Goal: Task Accomplishment & Management: Complete application form

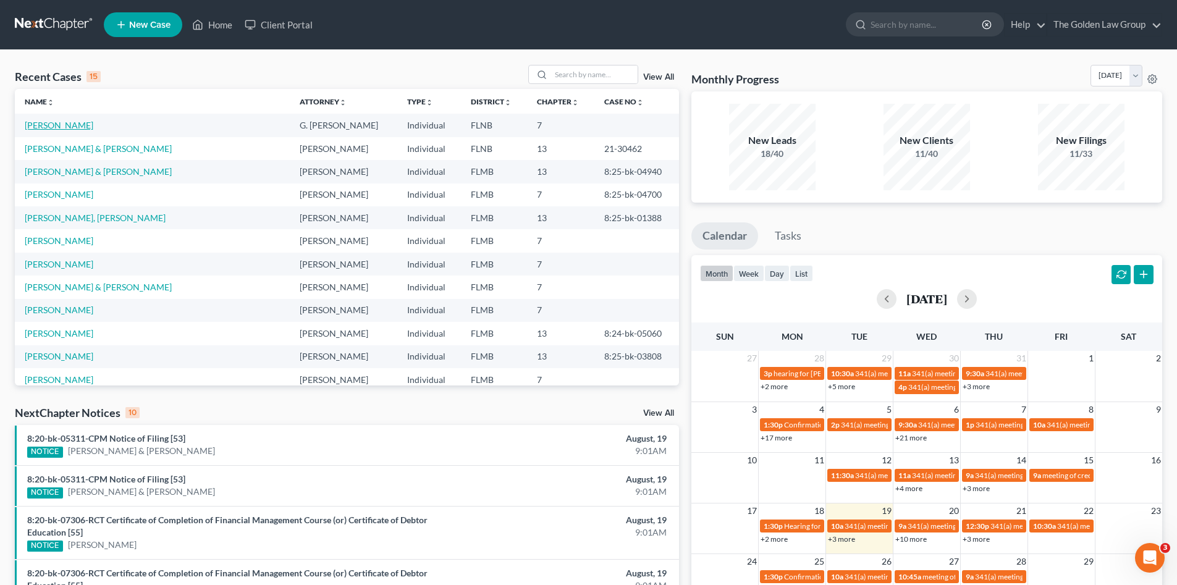
click at [72, 122] on link "Jones, Gwendolyn" at bounding box center [59, 125] width 69 height 11
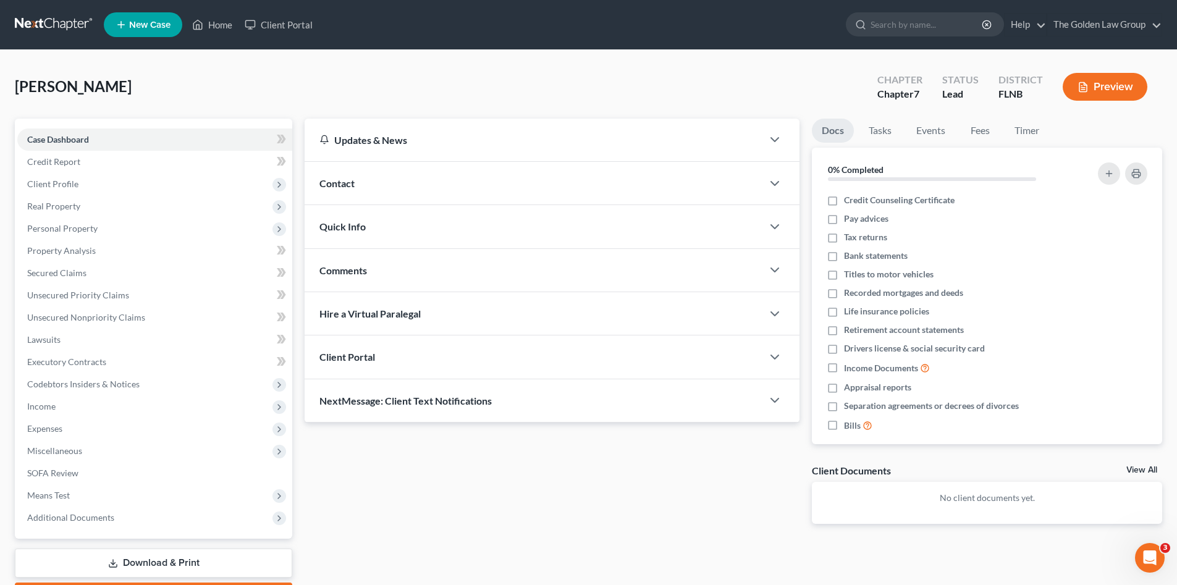
click at [164, 582] on link "Review & File" at bounding box center [153, 595] width 277 height 27
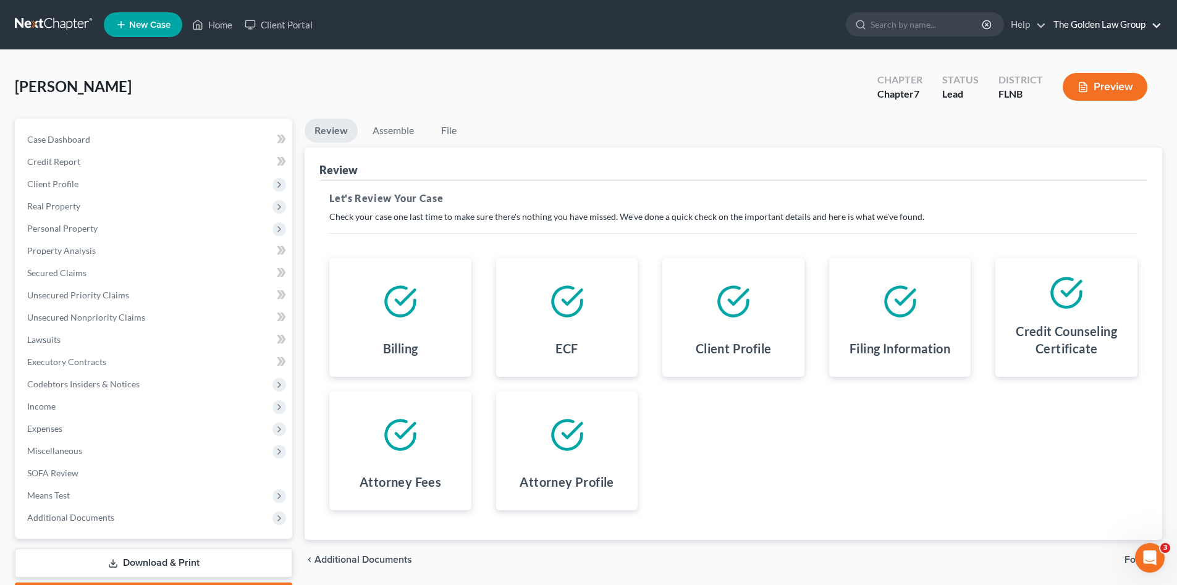
click at [1079, 22] on link "The Golden Law Group" at bounding box center [1104, 25] width 114 height 22
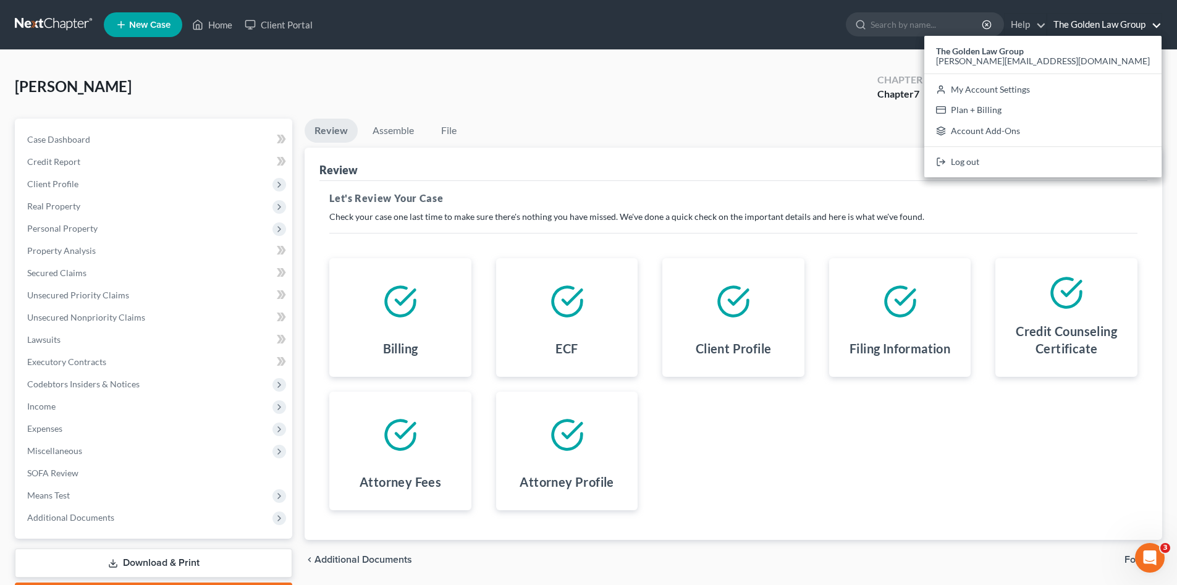
click at [1079, 22] on link "The Golden Law Group" at bounding box center [1104, 25] width 114 height 22
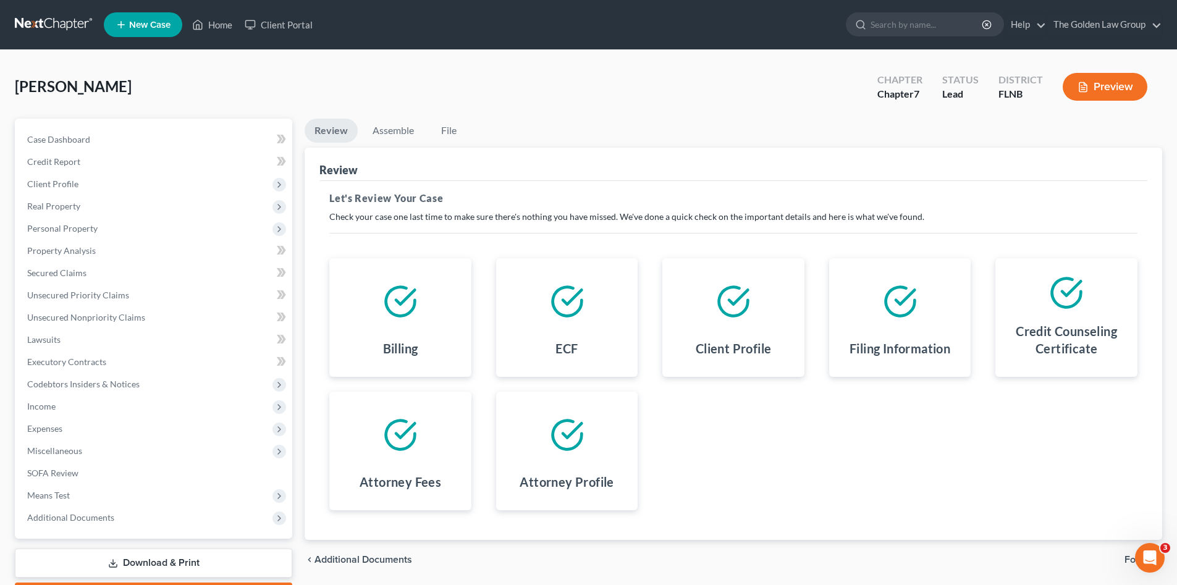
click at [785, 117] on div "Jones, Gwendolyn Upgraded Chapter Chapter 7 Status Lead District FLNB Preview" at bounding box center [588, 92] width 1147 height 54
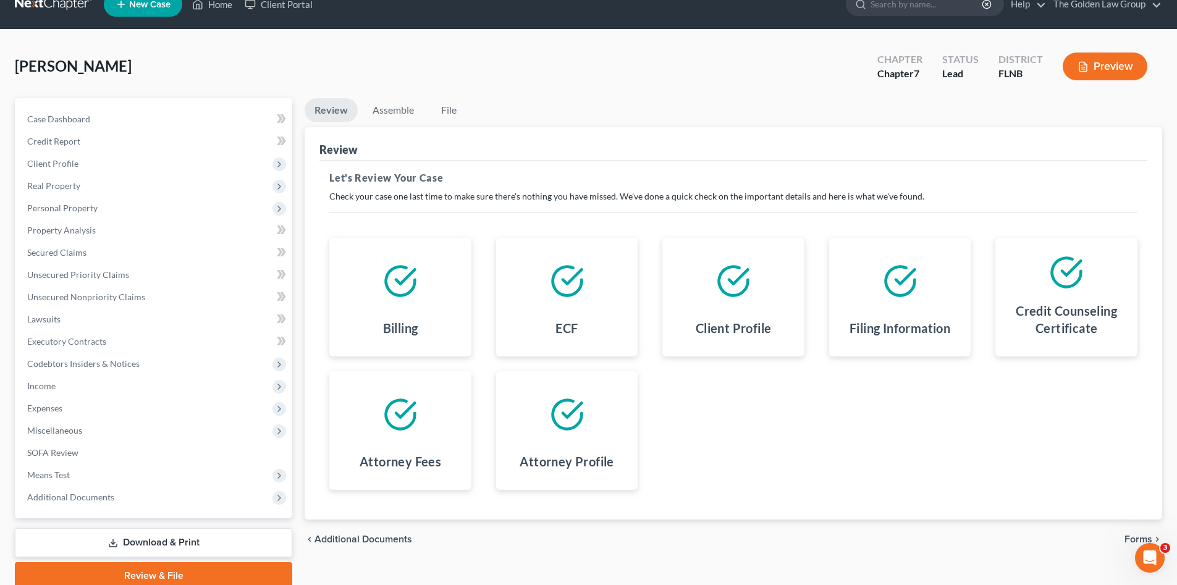
scroll to position [72, 0]
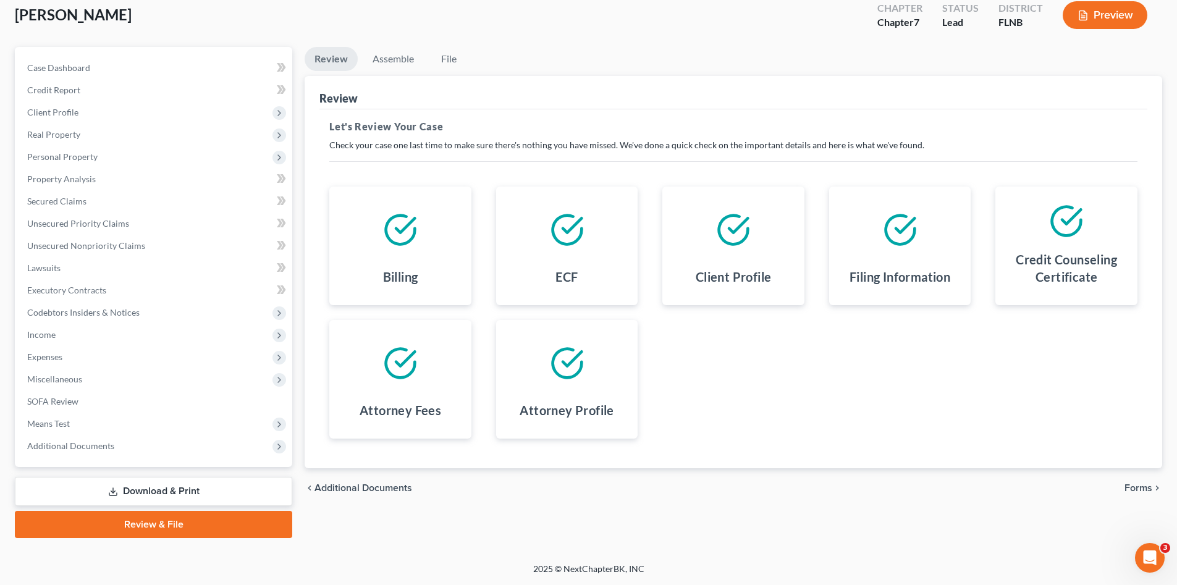
click at [1136, 485] on span "Forms" at bounding box center [1138, 488] width 28 height 10
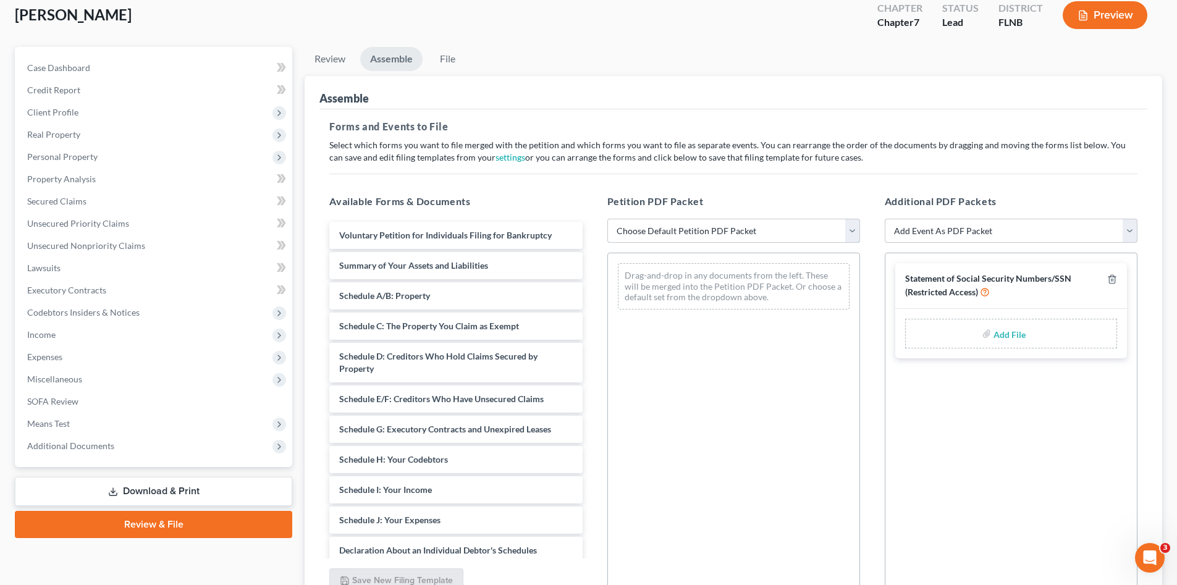
click at [634, 230] on select "Choose Default Petition PDF Packet Complete Bankruptcy Petition (all forms and …" at bounding box center [733, 231] width 253 height 25
select select "0"
click at [607, 219] on select "Choose Default Petition PDF Packet Complete Bankruptcy Petition (all forms and …" at bounding box center [733, 231] width 253 height 25
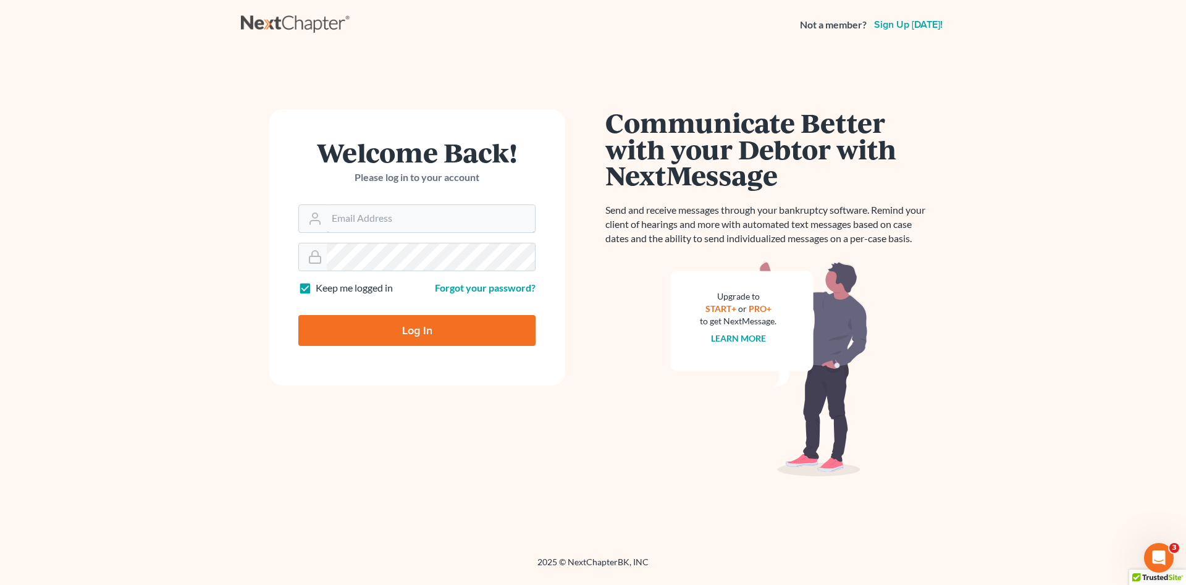
type input "[PERSON_NAME][EMAIL_ADDRESS][DOMAIN_NAME]"
click at [479, 334] on input "Log In" at bounding box center [416, 330] width 237 height 31
type input "Thinking..."
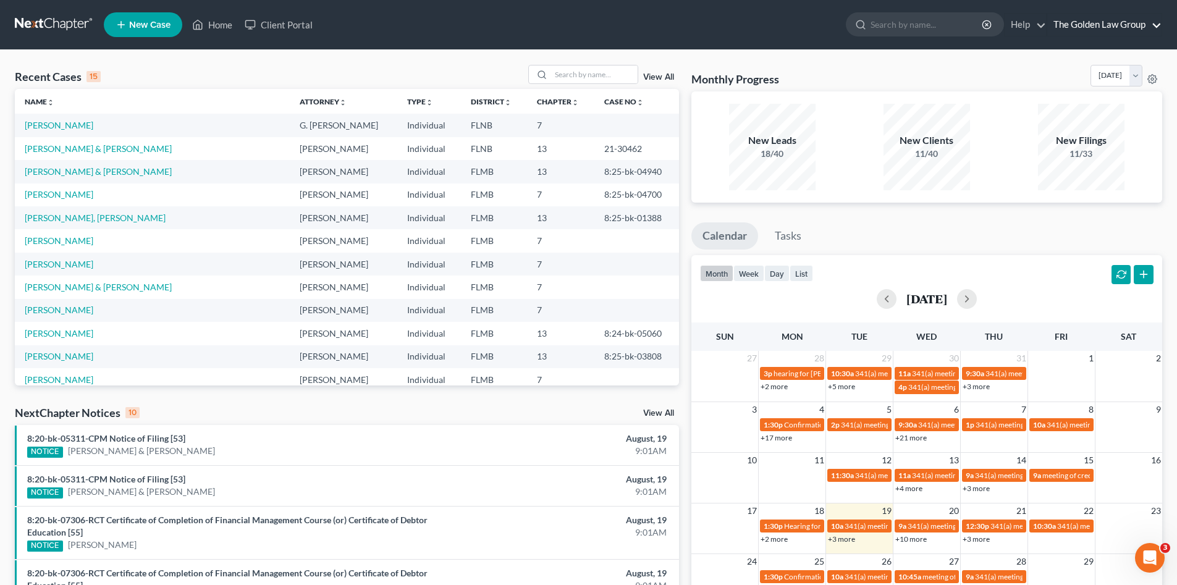
click at [1090, 22] on link "The Golden Law Group" at bounding box center [1104, 25] width 114 height 22
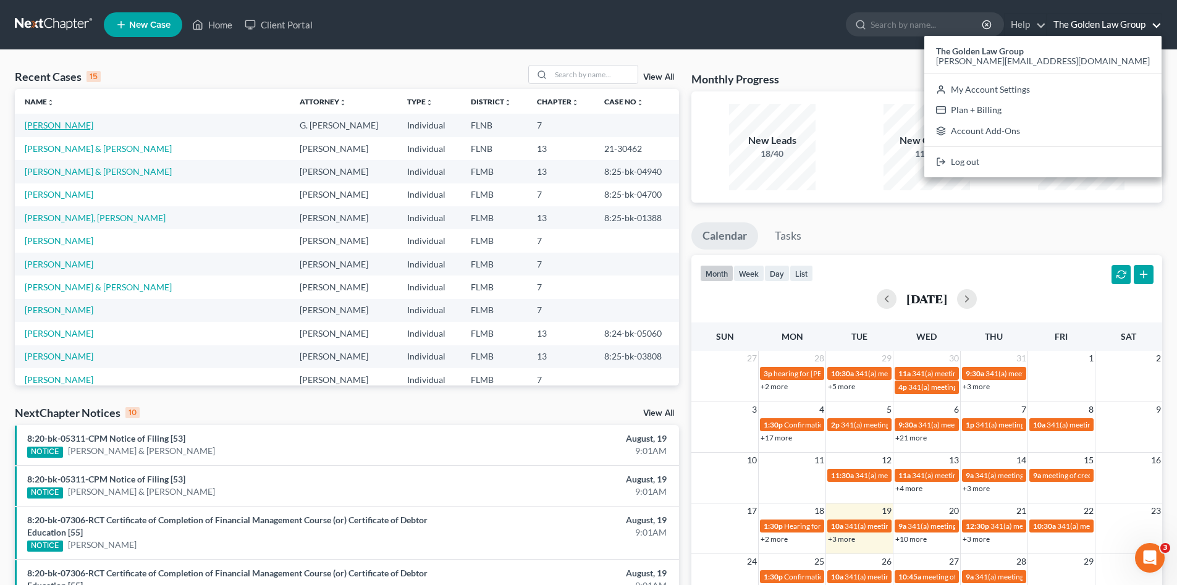
click at [57, 127] on link "Jones, Gwendolyn" at bounding box center [59, 125] width 69 height 11
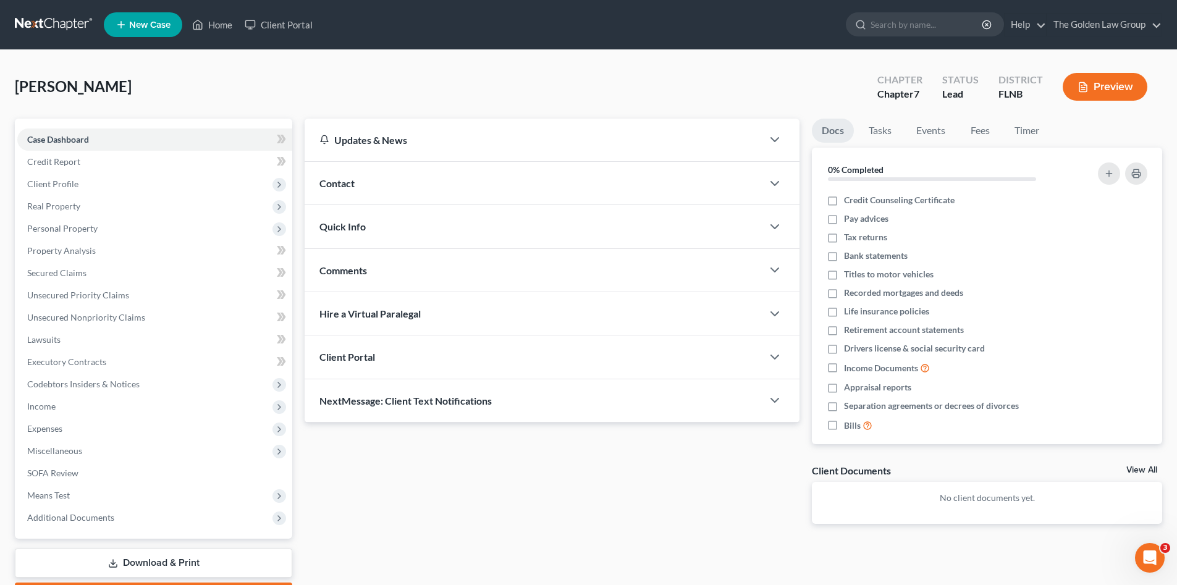
scroll to position [72, 0]
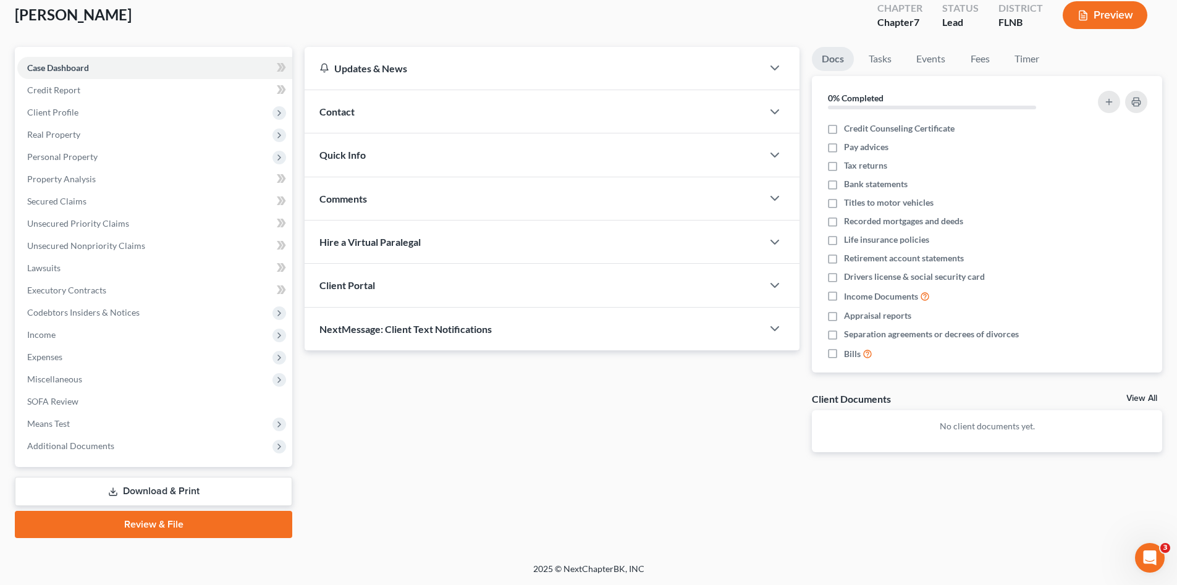
click at [172, 521] on link "Review & File" at bounding box center [153, 524] width 277 height 27
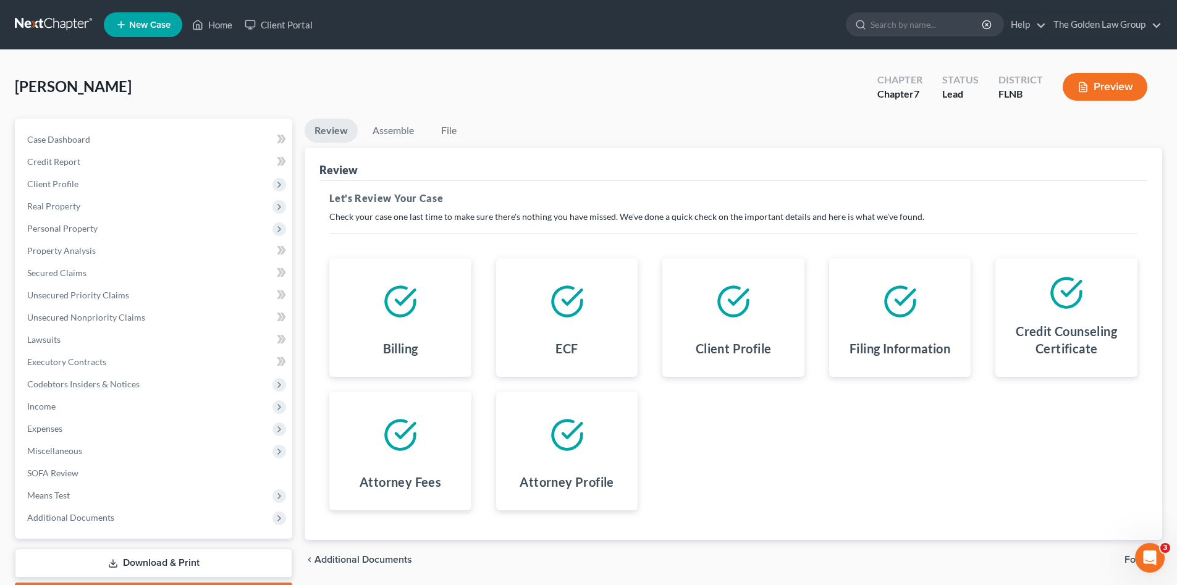
scroll to position [72, 0]
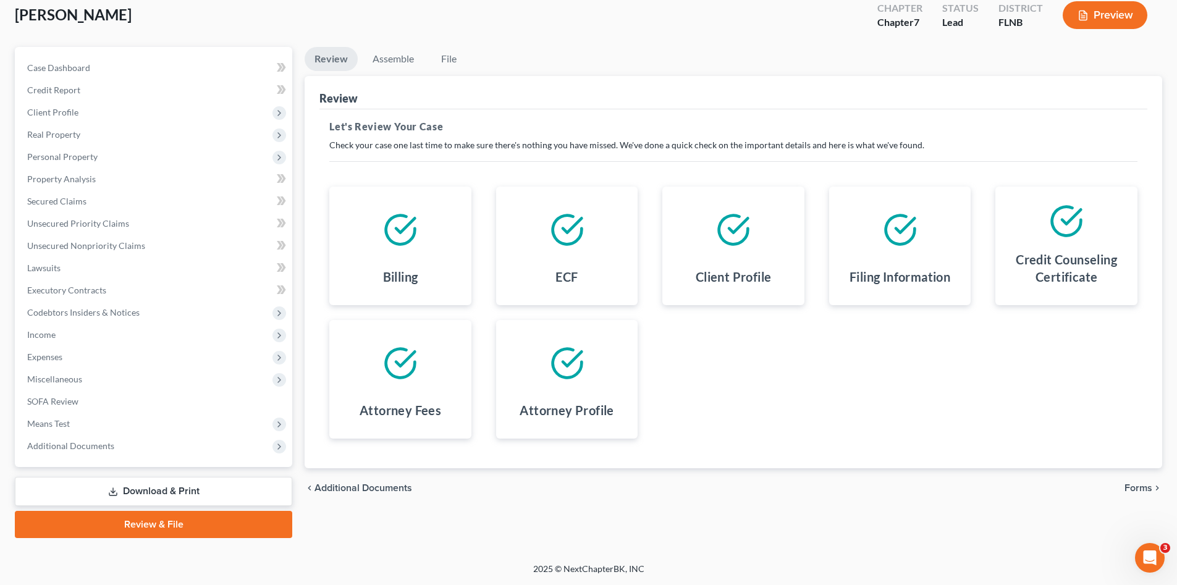
click at [1143, 487] on span "Forms" at bounding box center [1138, 488] width 28 height 10
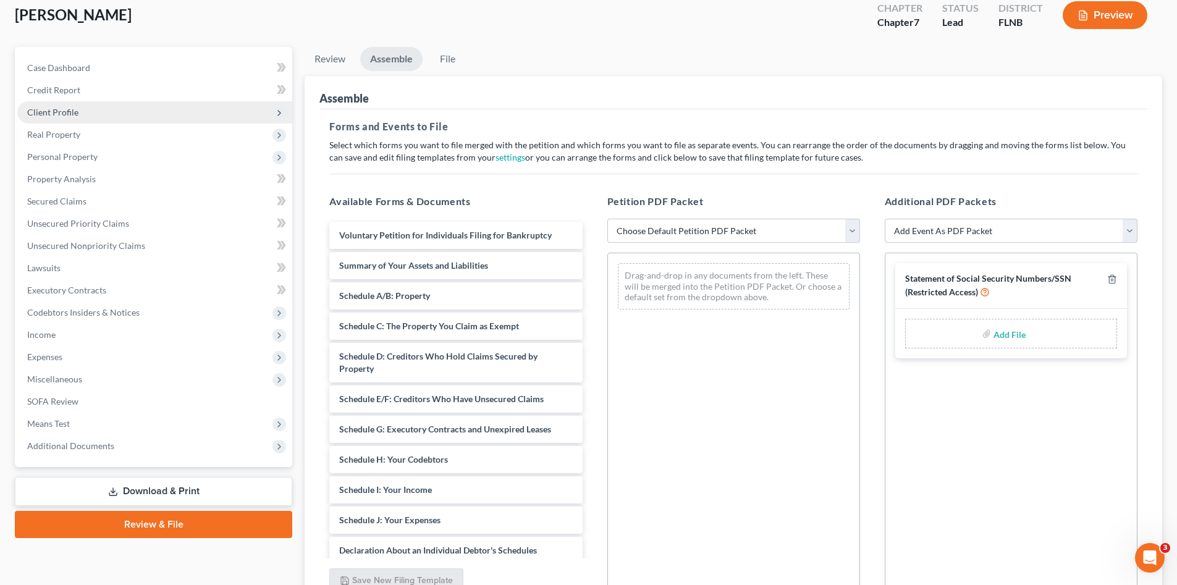
click at [41, 115] on span "Client Profile" at bounding box center [52, 112] width 51 height 11
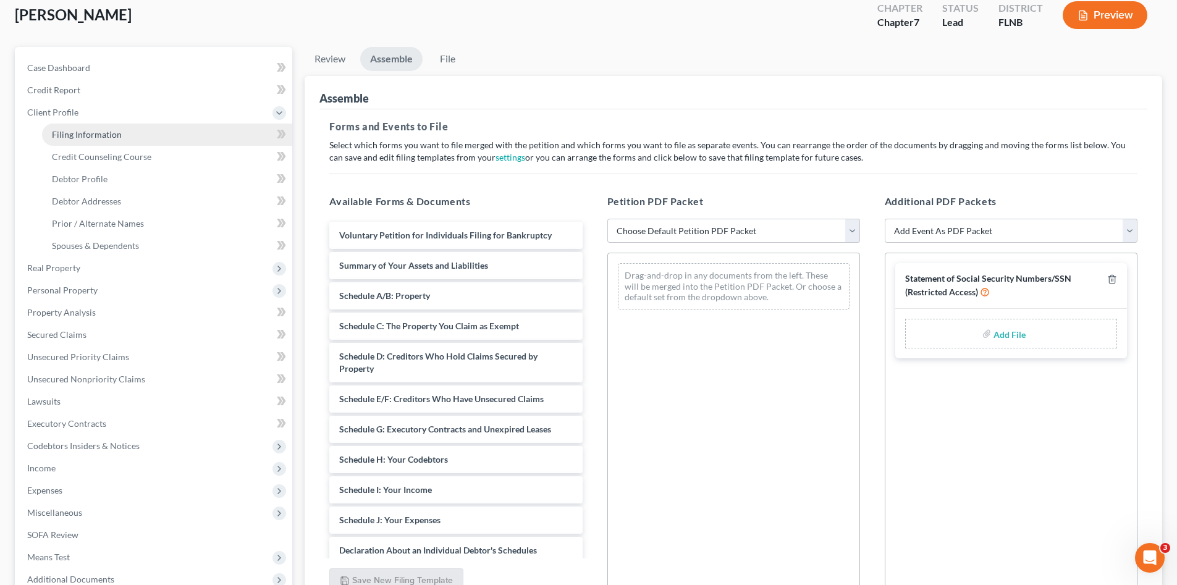
click at [61, 137] on span "Filing Information" at bounding box center [87, 134] width 70 height 11
select select "1"
select select "0"
select select "9"
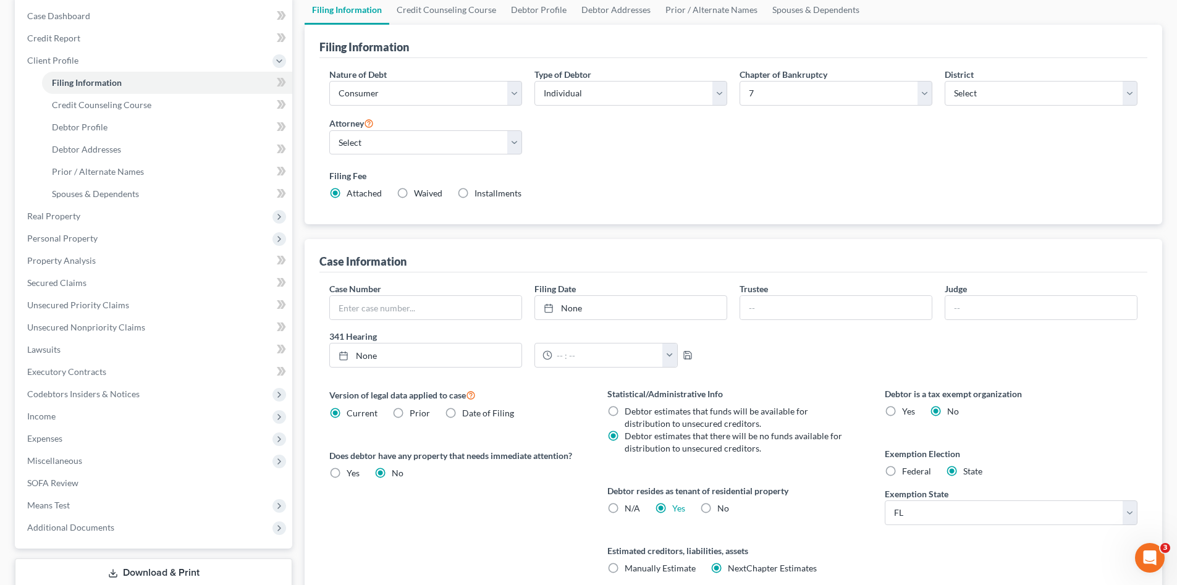
scroll to position [229, 0]
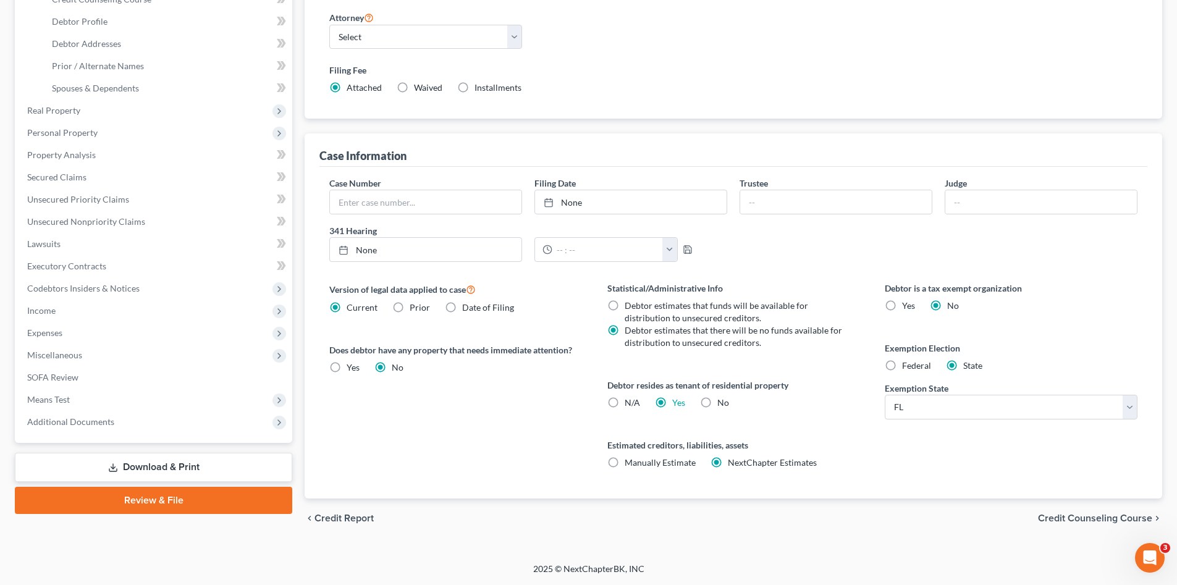
click at [185, 501] on link "Review & File" at bounding box center [153, 500] width 277 height 27
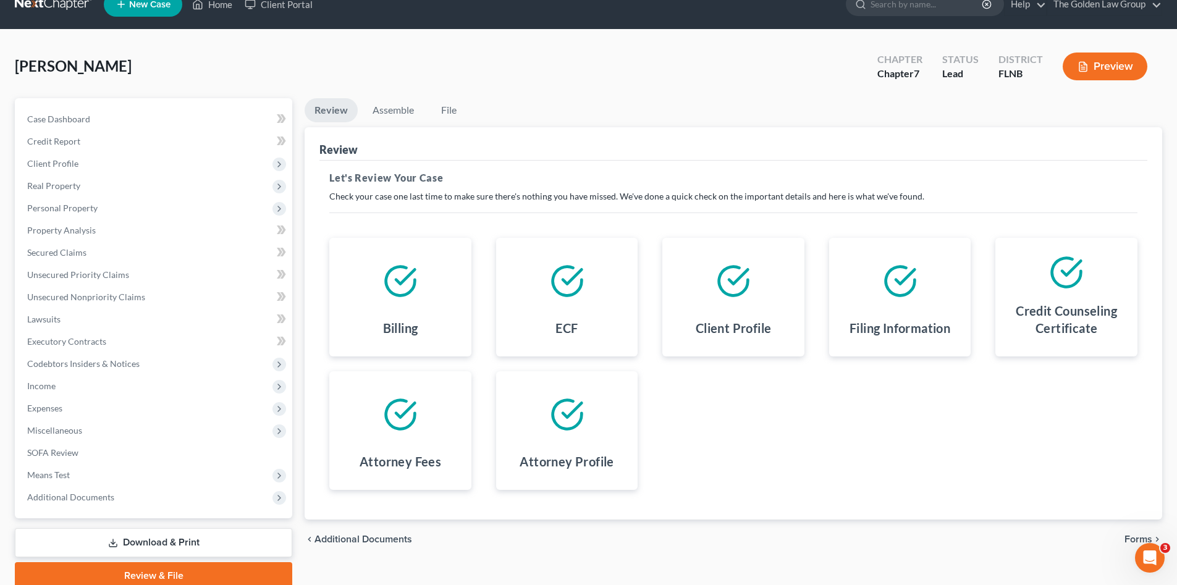
scroll to position [72, 0]
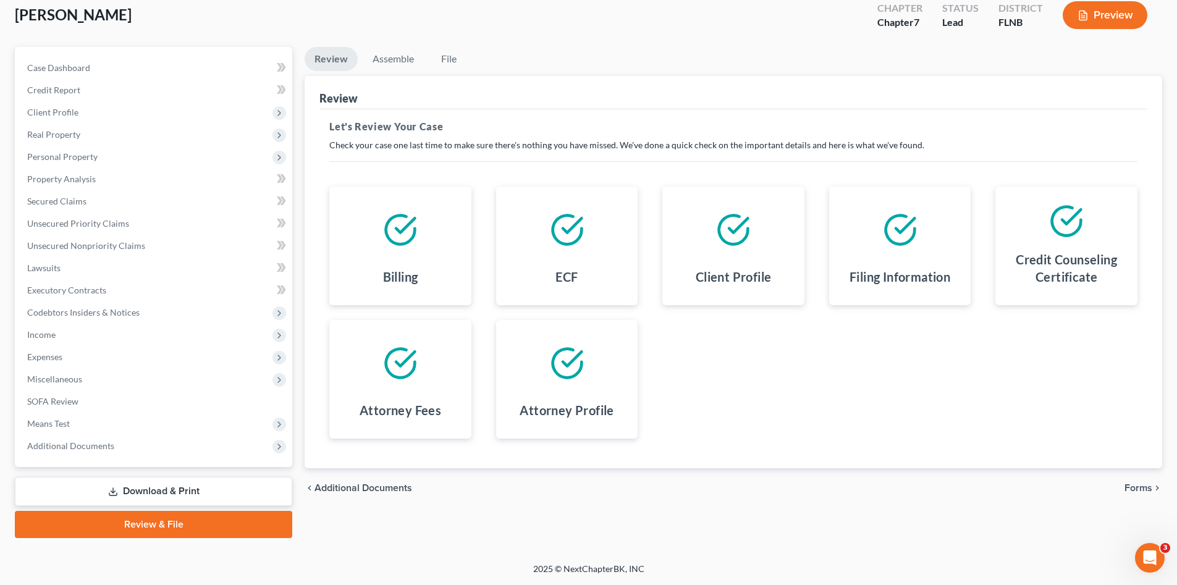
click at [1133, 487] on span "Forms" at bounding box center [1138, 488] width 28 height 10
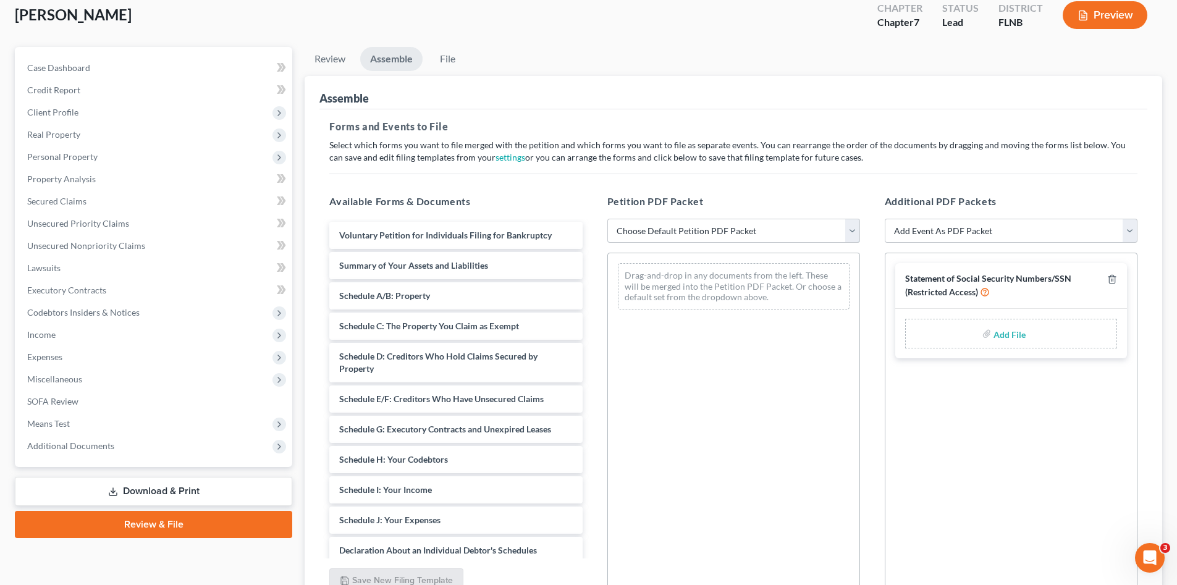
click at [645, 228] on select "Choose Default Petition PDF Packet Complete Bankruptcy Petition (all forms and …" at bounding box center [733, 231] width 253 height 25
select select "0"
click at [607, 219] on select "Choose Default Petition PDF Packet Complete Bankruptcy Petition (all forms and …" at bounding box center [733, 231] width 253 height 25
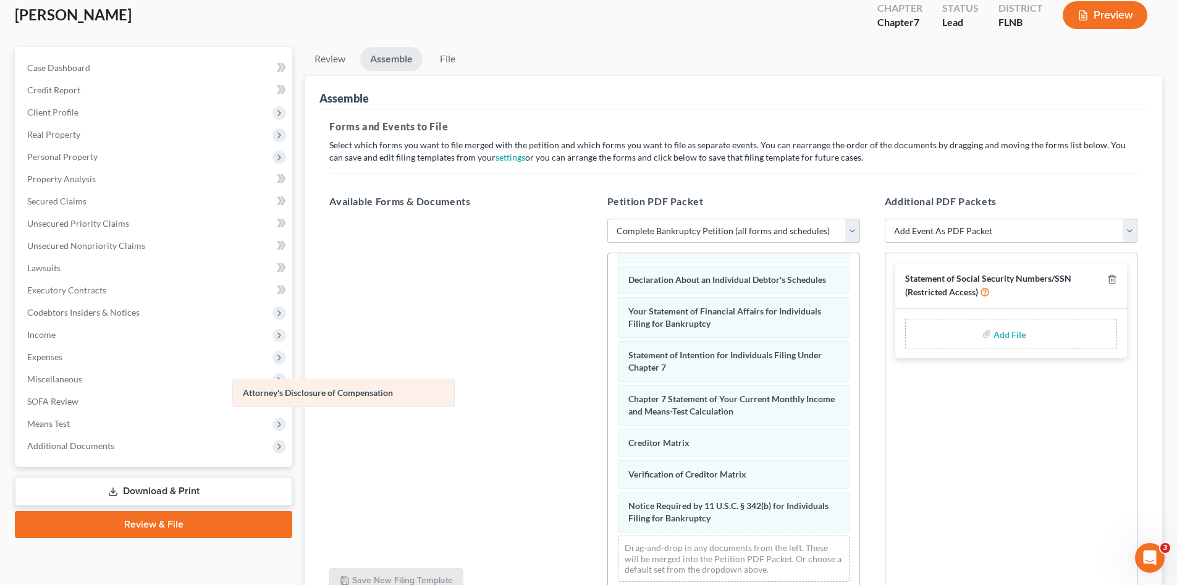
scroll to position [362, 0]
drag, startPoint x: 741, startPoint y: 514, endPoint x: 468, endPoint y: 393, distance: 299.2
click at [608, 393] on div "Attorney's Disclosure of Compensation Voluntary Petition for Individuals Filing…" at bounding box center [733, 248] width 251 height 688
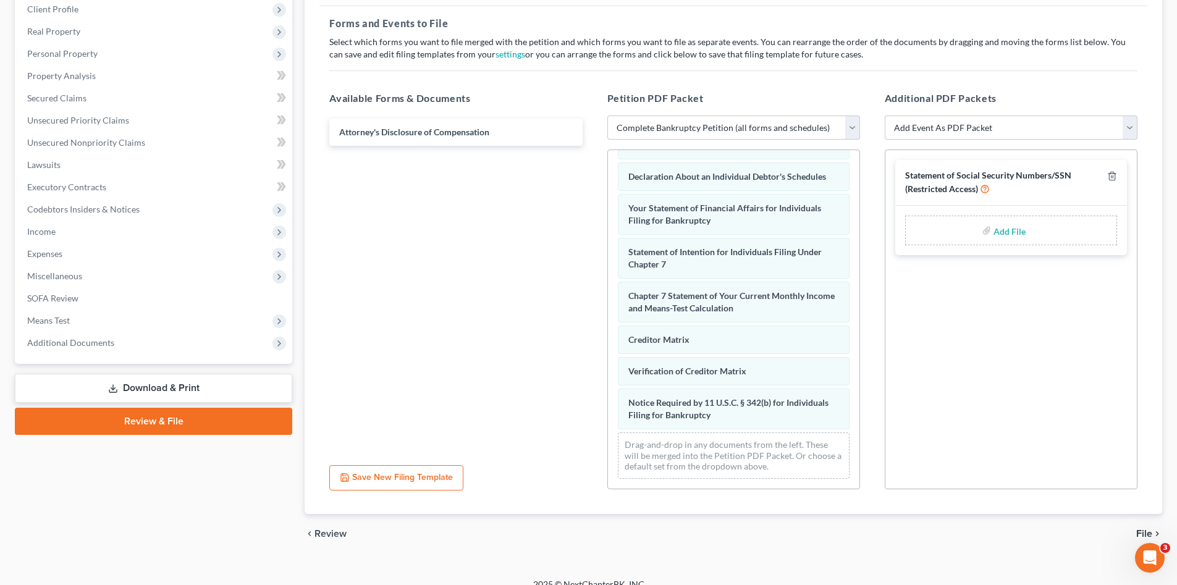
scroll to position [190, 0]
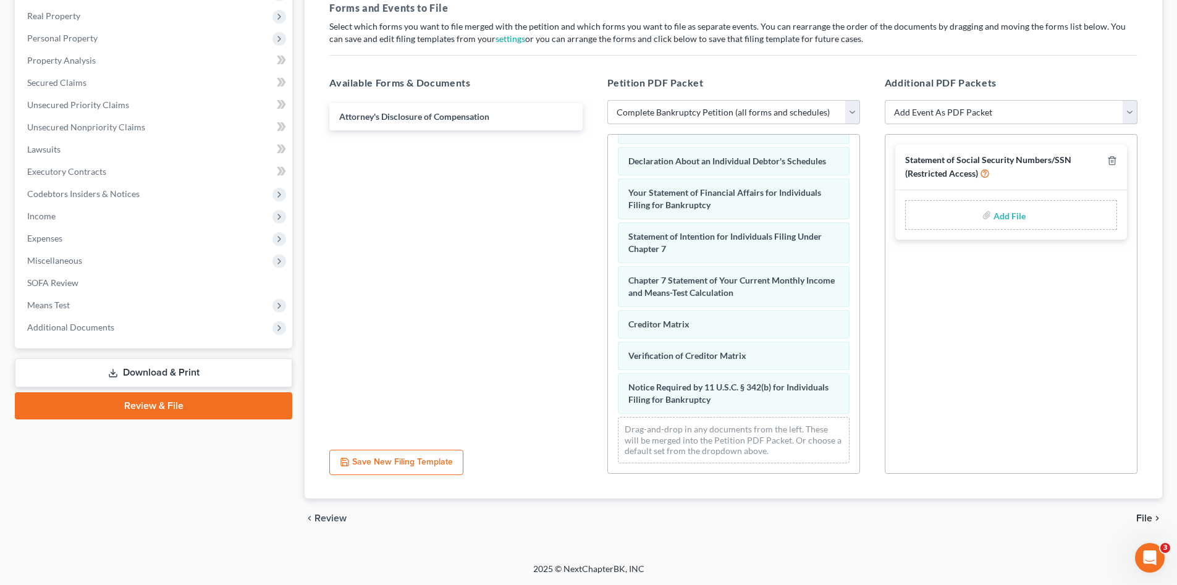
click at [1148, 518] on span "File" at bounding box center [1144, 518] width 16 height 10
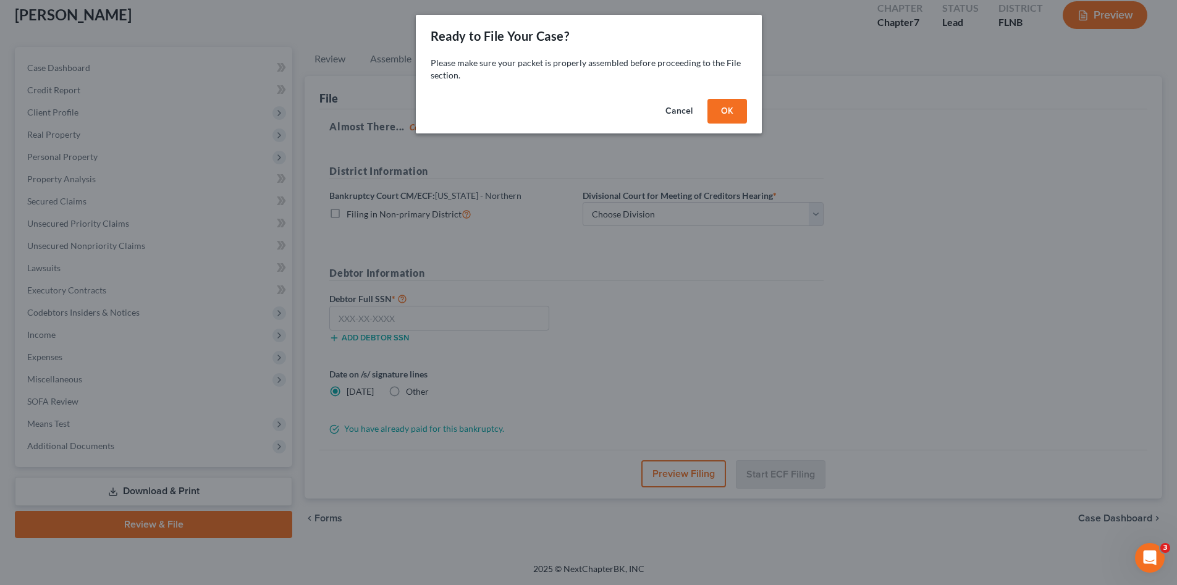
scroll to position [72, 0]
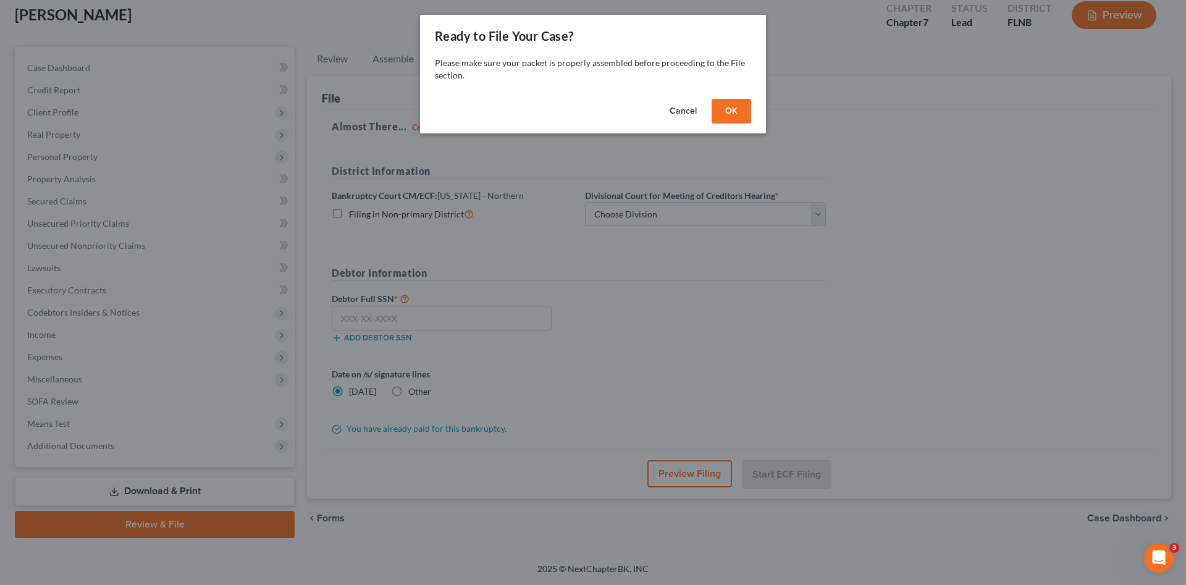
click at [731, 112] on button "OK" at bounding box center [732, 111] width 40 height 25
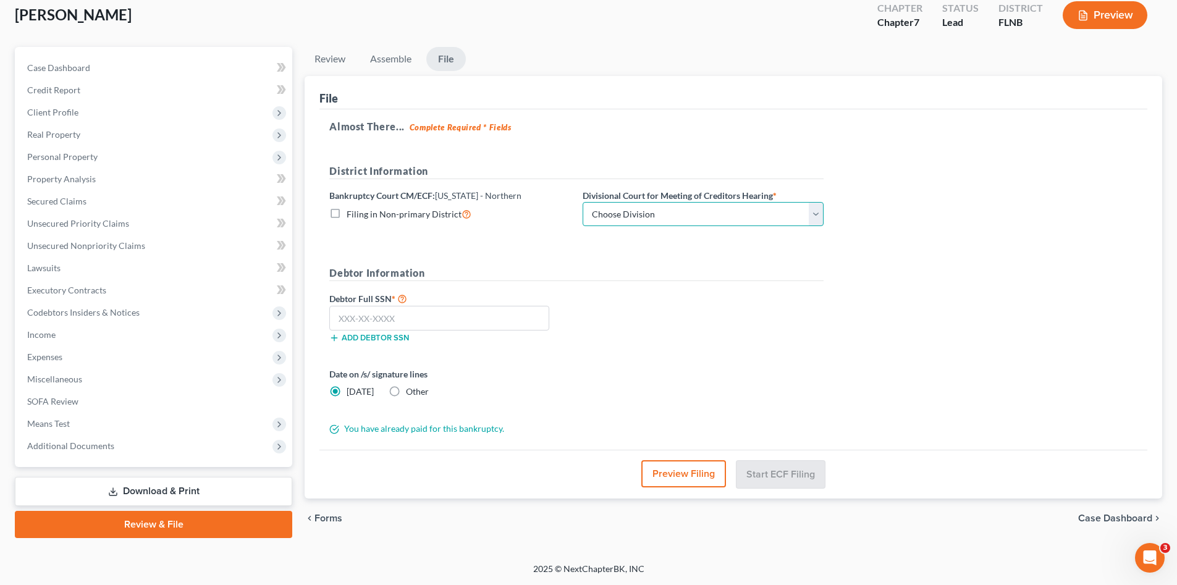
click at [710, 214] on select "Choose Division Gainesville Panama city Pensacola Tallahassee" at bounding box center [702, 214] width 241 height 25
click at [432, 320] on input "text" at bounding box center [439, 318] width 220 height 25
type input "595-15-6707"
click at [617, 214] on select "Choose Division Gainesville Panama city Pensacola Tallahassee" at bounding box center [702, 214] width 241 height 25
select select "3"
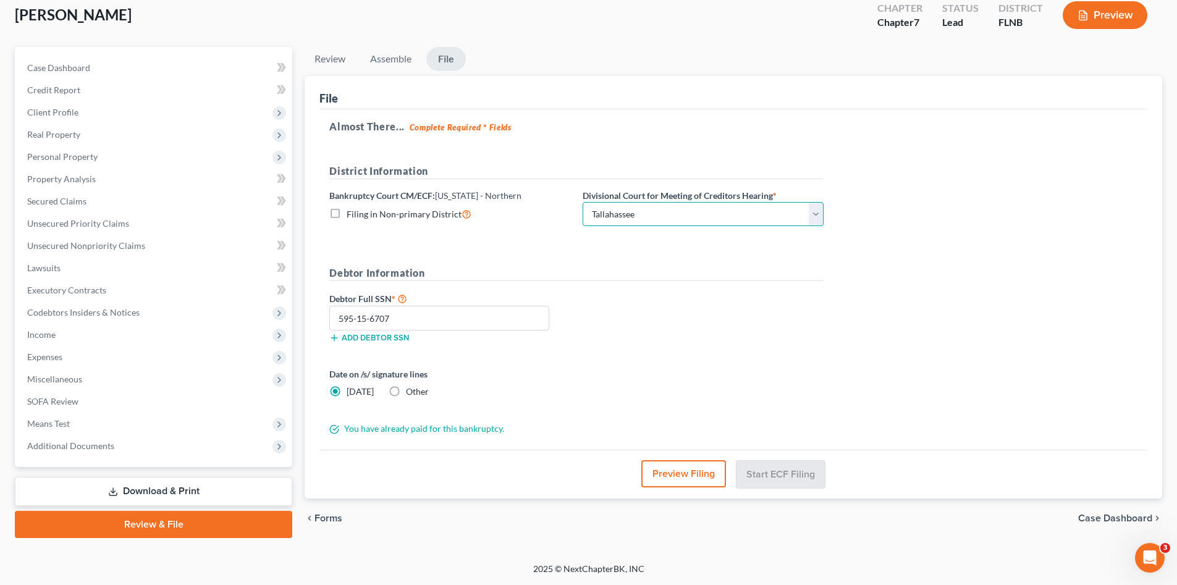
click at [582, 202] on select "Choose Division Gainesville Panama city Pensacola Tallahassee" at bounding box center [702, 214] width 241 height 25
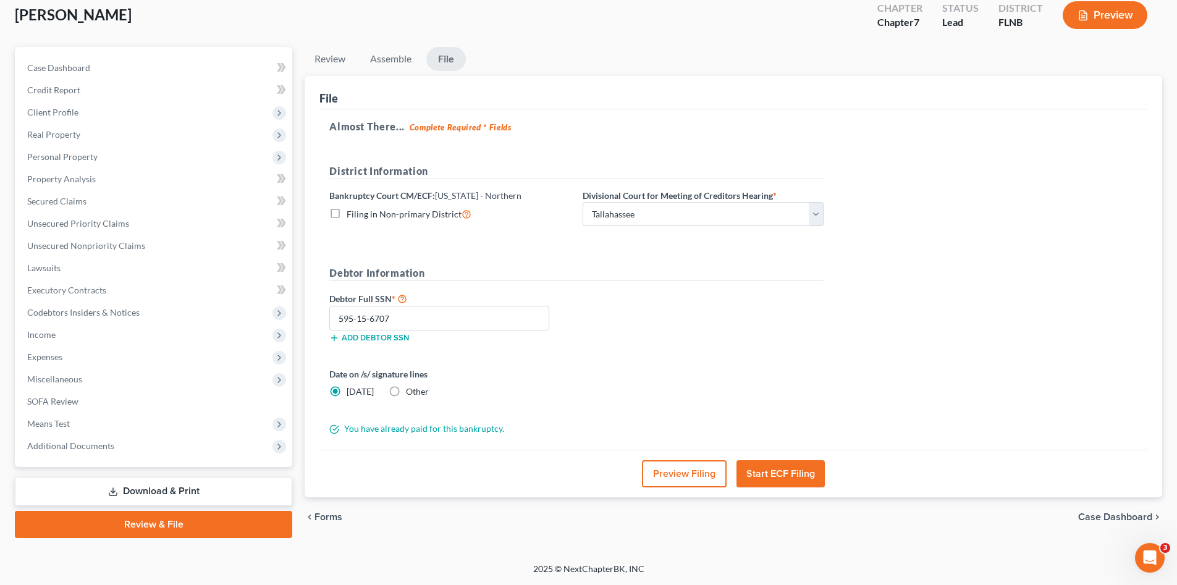
click at [787, 471] on button "Start ECF Filing" at bounding box center [780, 473] width 88 height 27
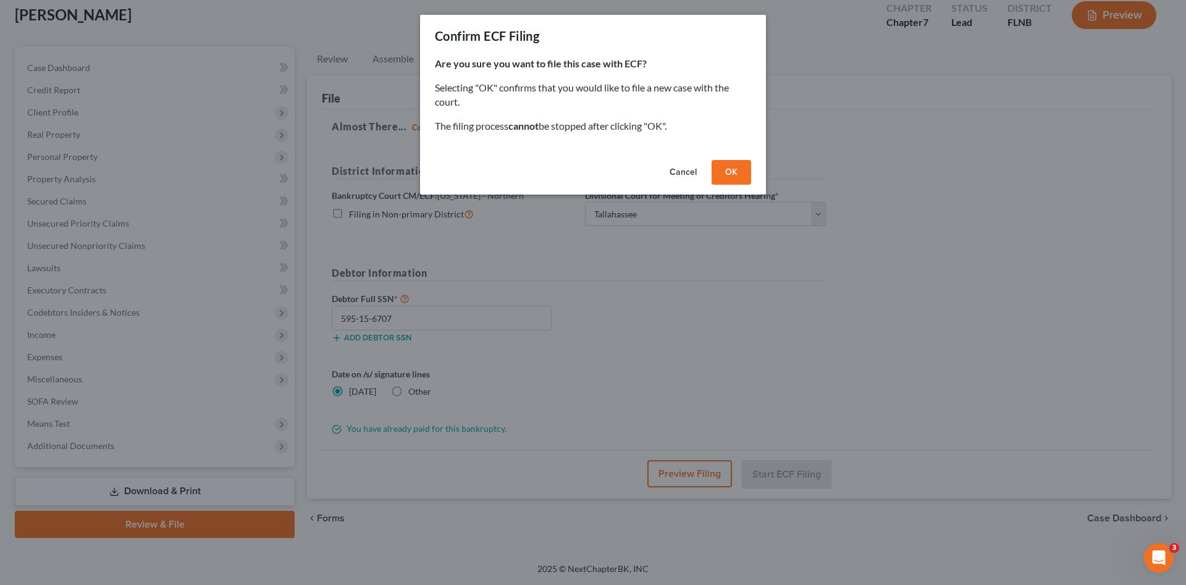
click at [734, 179] on button "OK" at bounding box center [732, 172] width 40 height 25
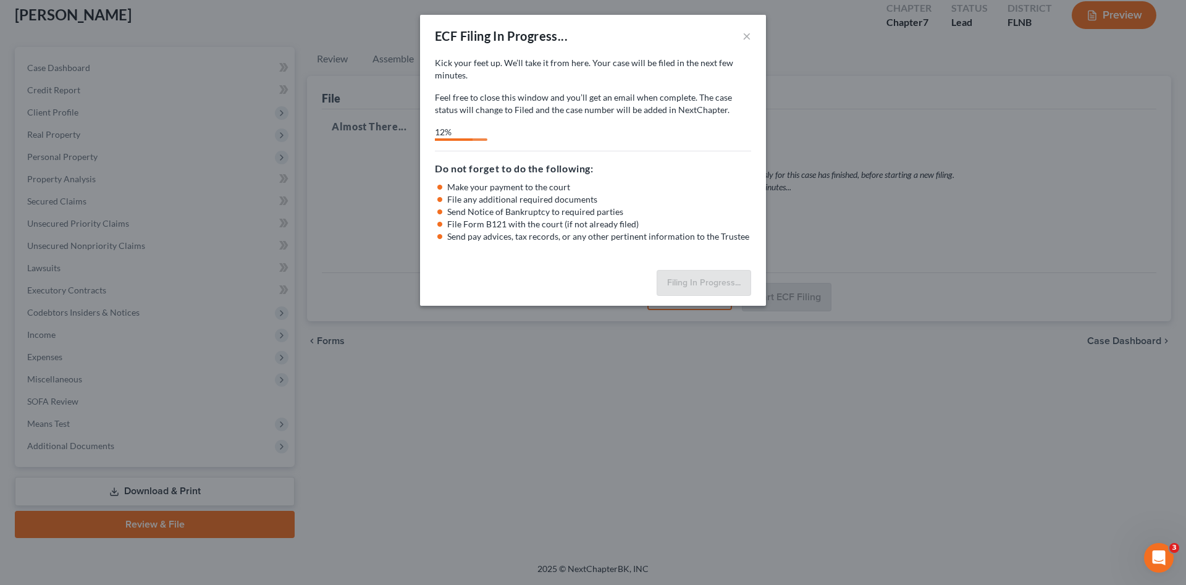
select select "3"
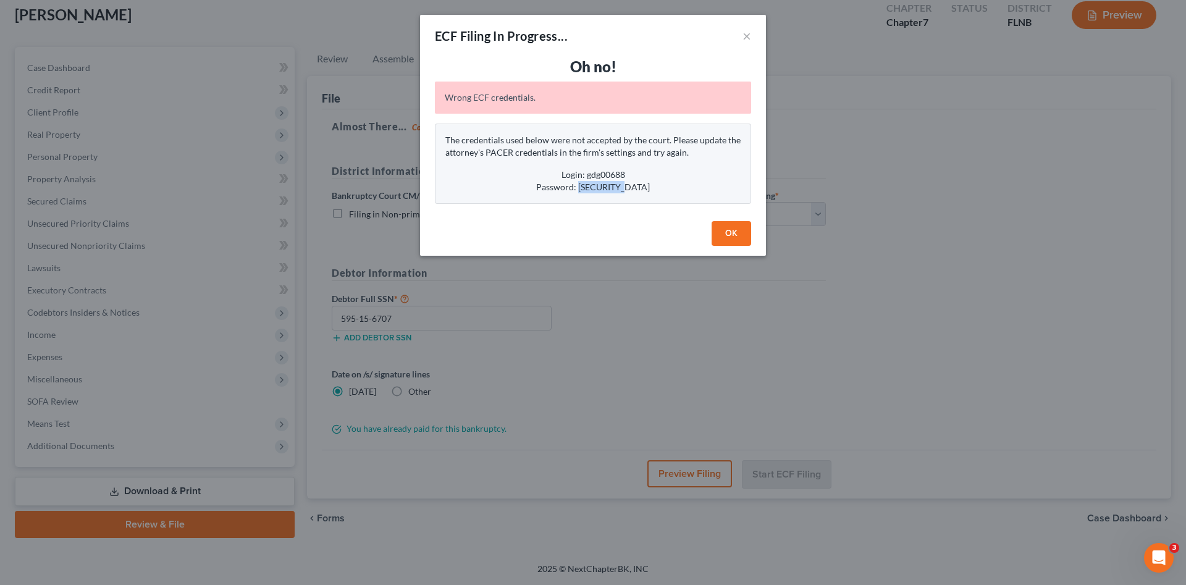
drag, startPoint x: 642, startPoint y: 186, endPoint x: 588, endPoint y: 189, distance: 53.8
click at [588, 189] on div "Password: R3d$0x2004" at bounding box center [592, 187] width 295 height 12
copy div "R3d$0x2004"
click at [727, 228] on button "OK" at bounding box center [732, 233] width 40 height 25
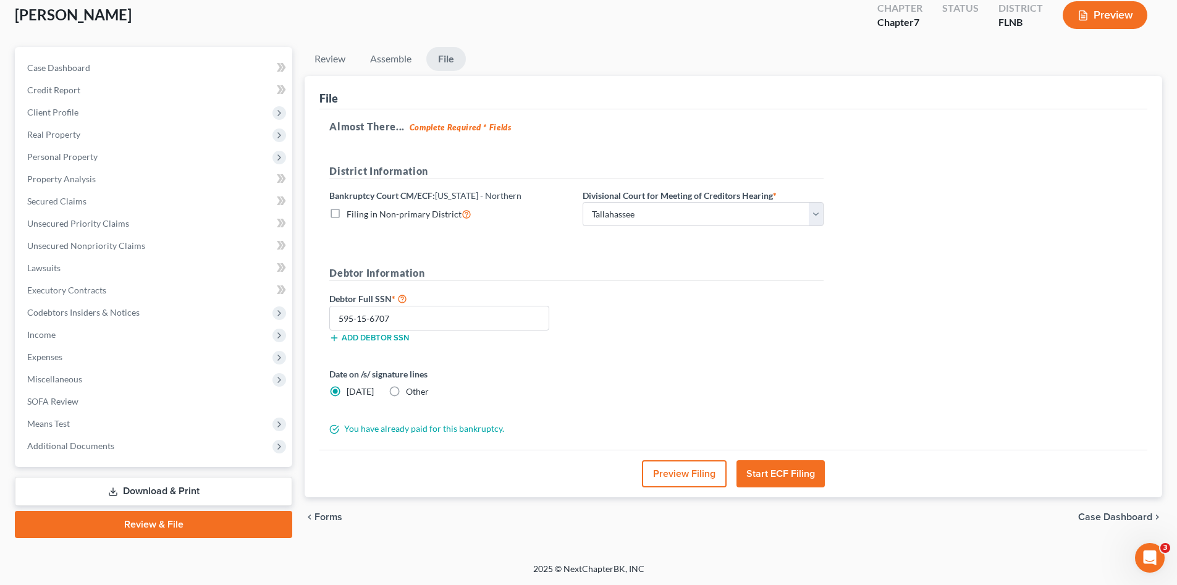
click at [710, 269] on h5 "Debtor Information" at bounding box center [576, 273] width 494 height 15
click at [646, 368] on div "Date on /s/ signature lines Today Other" at bounding box center [576, 388] width 507 height 40
drag, startPoint x: 585, startPoint y: 344, endPoint x: 652, endPoint y: 384, distance: 78.1
click at [585, 345] on div "Debtor Full SSN * 595-15-6707 Add debtor SSN" at bounding box center [576, 322] width 507 height 62
click at [788, 471] on button "Start ECF Filing" at bounding box center [780, 473] width 88 height 27
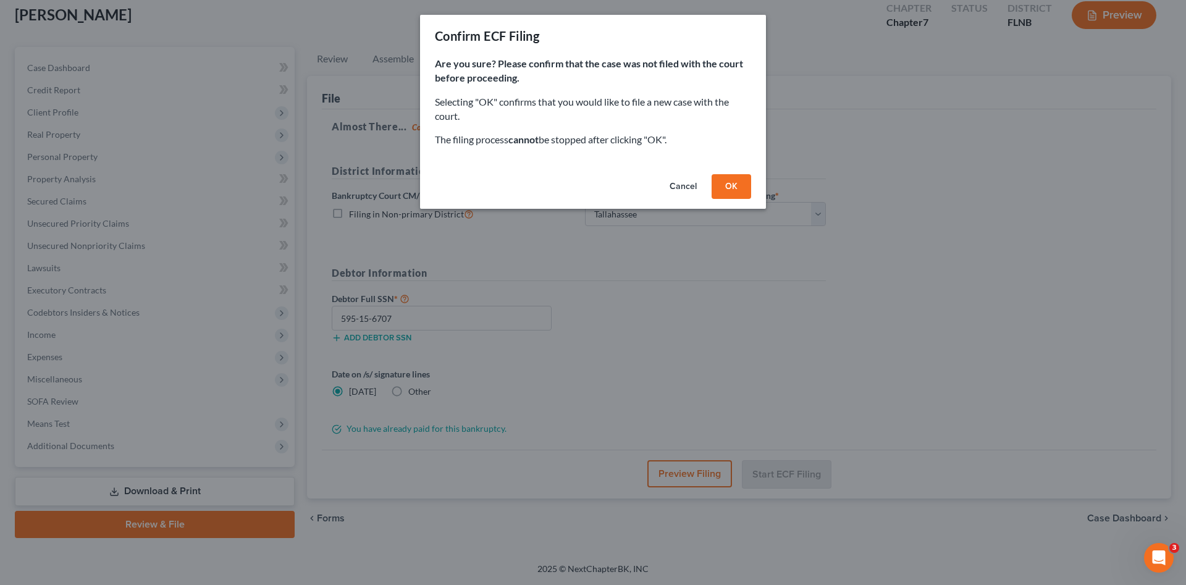
click at [735, 183] on button "OK" at bounding box center [732, 186] width 40 height 25
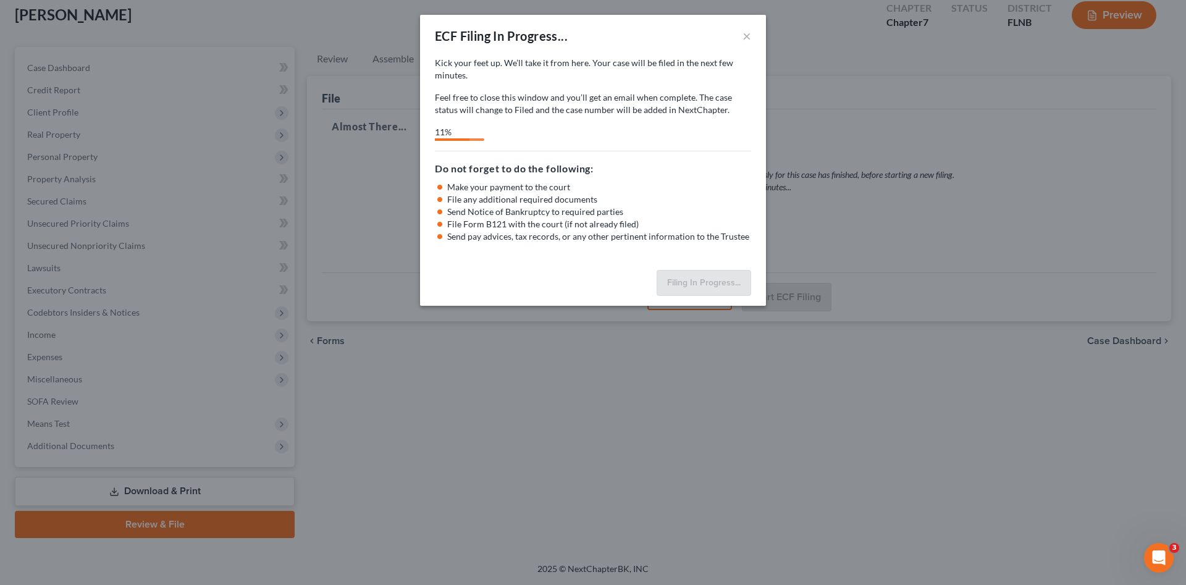
select select "3"
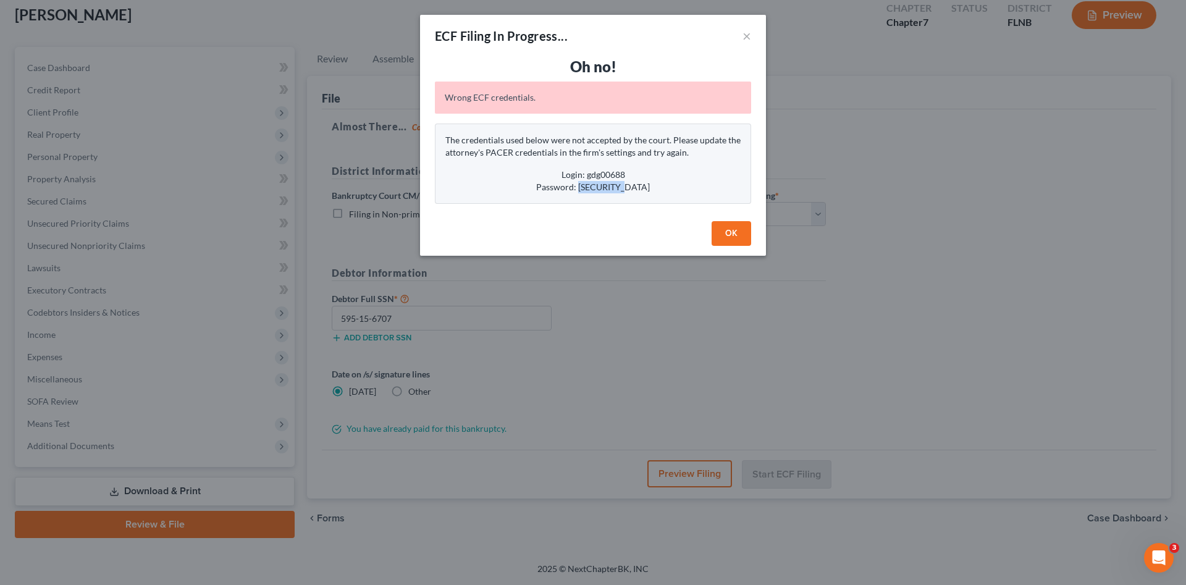
drag, startPoint x: 629, startPoint y: 191, endPoint x: 589, endPoint y: 190, distance: 39.6
click at [589, 190] on div "Password: R3d$0x2004" at bounding box center [592, 187] width 295 height 12
drag, startPoint x: 589, startPoint y: 190, endPoint x: 595, endPoint y: 188, distance: 6.3
copy div "R3d$0x2004"
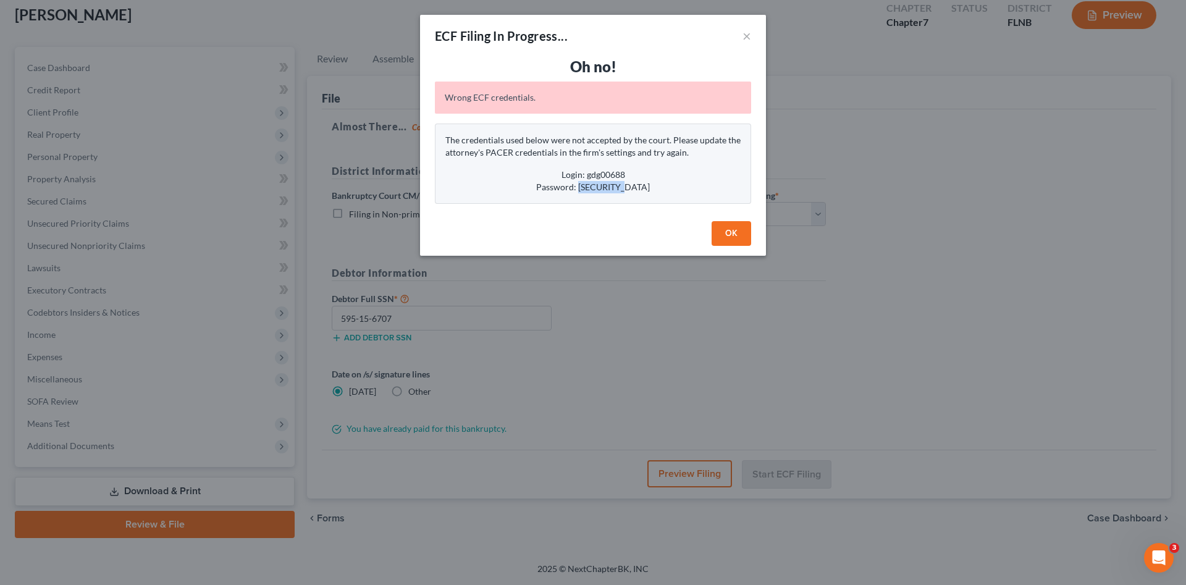
click at [720, 237] on button "OK" at bounding box center [732, 233] width 40 height 25
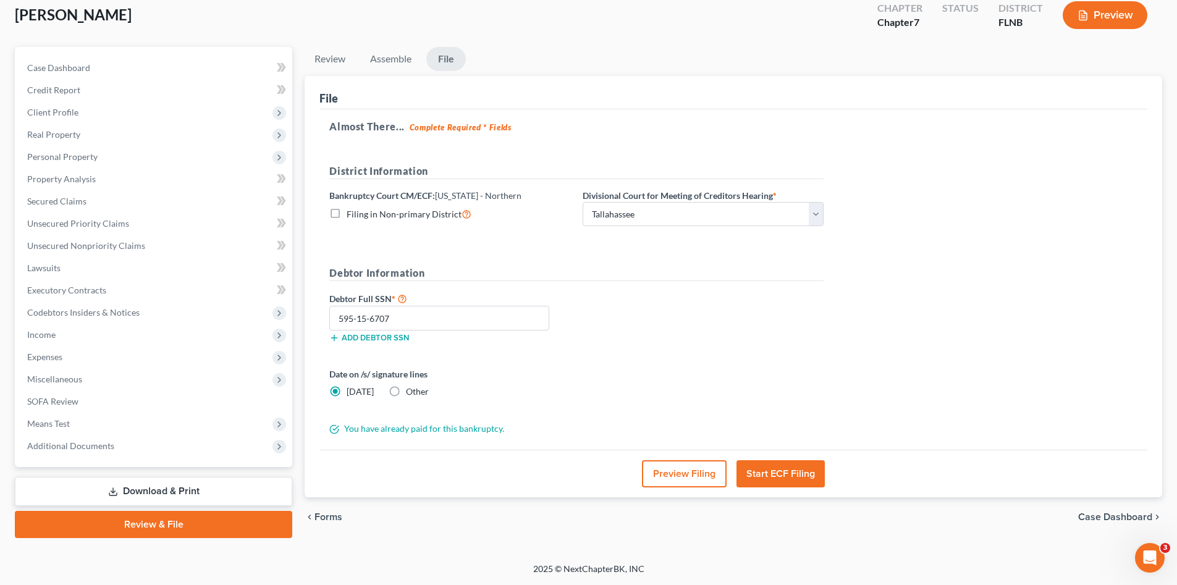
click at [643, 377] on div "Date on /s/ signature lines Today Other" at bounding box center [576, 388] width 507 height 40
click at [801, 282] on div "Debtor Information Debtor Full SSN * 595-15-6707 Add debtor SSN" at bounding box center [576, 309] width 507 height 87
click at [621, 339] on div "Debtor Full SSN * 595-15-6707 Add debtor SSN" at bounding box center [576, 322] width 507 height 62
click at [618, 395] on div "Date on /s/ signature lines Today Other" at bounding box center [576, 388] width 507 height 40
click at [461, 215] on icon at bounding box center [466, 214] width 10 height 12
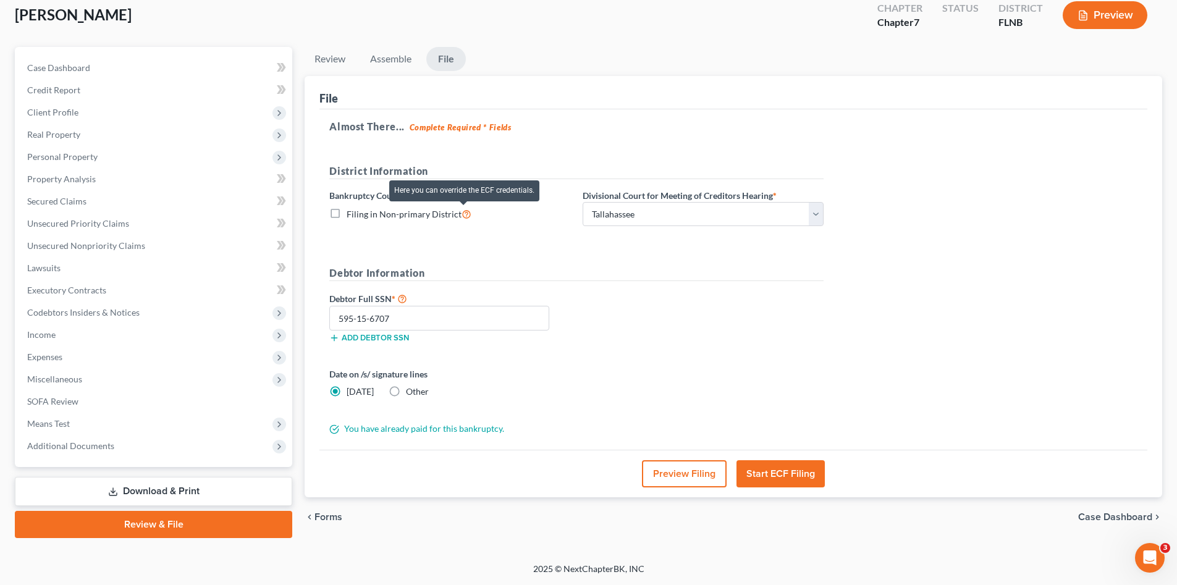
click at [360, 215] on input "Filing in Non-primary District" at bounding box center [355, 211] width 8 height 8
checkbox input "true"
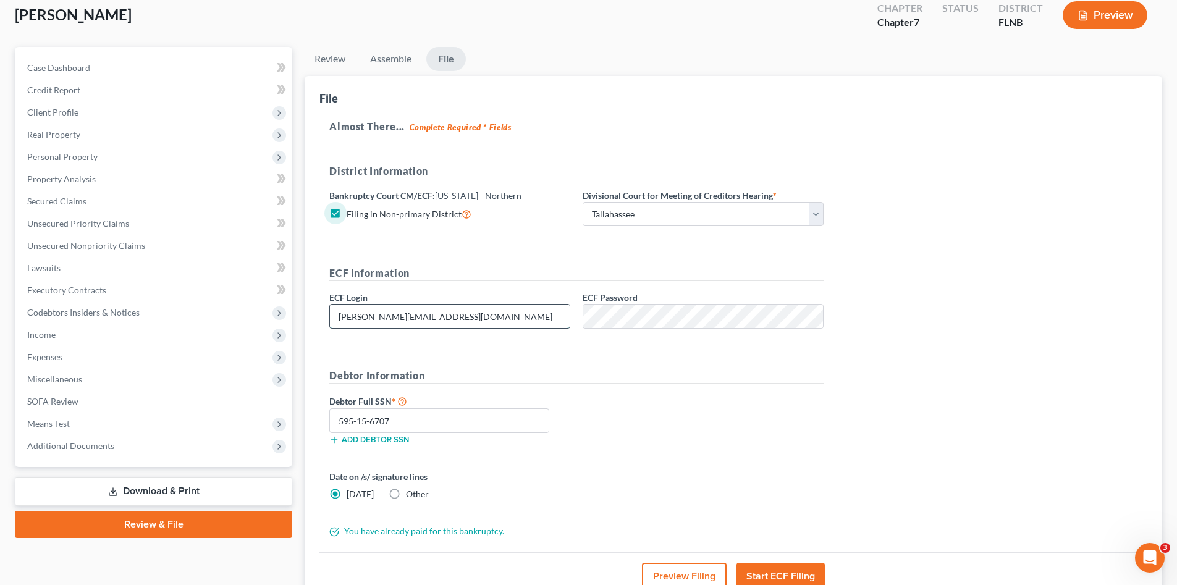
click at [488, 325] on input "[PERSON_NAME][EMAIL_ADDRESS][DOMAIN_NAME]" at bounding box center [450, 316] width 240 height 23
drag, startPoint x: 476, startPoint y: 313, endPoint x: 324, endPoint y: 308, distance: 152.6
click at [324, 308] on div "ECF Login jennifer@brandonlawyer.com" at bounding box center [449, 310] width 253 height 38
type input "gdg00688"
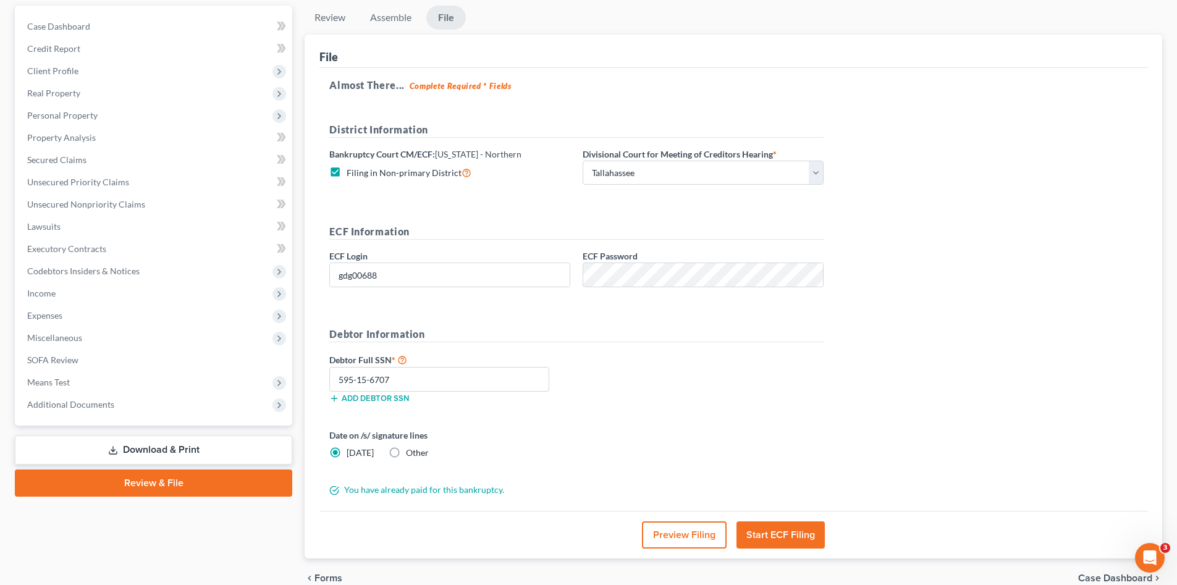
scroll to position [173, 0]
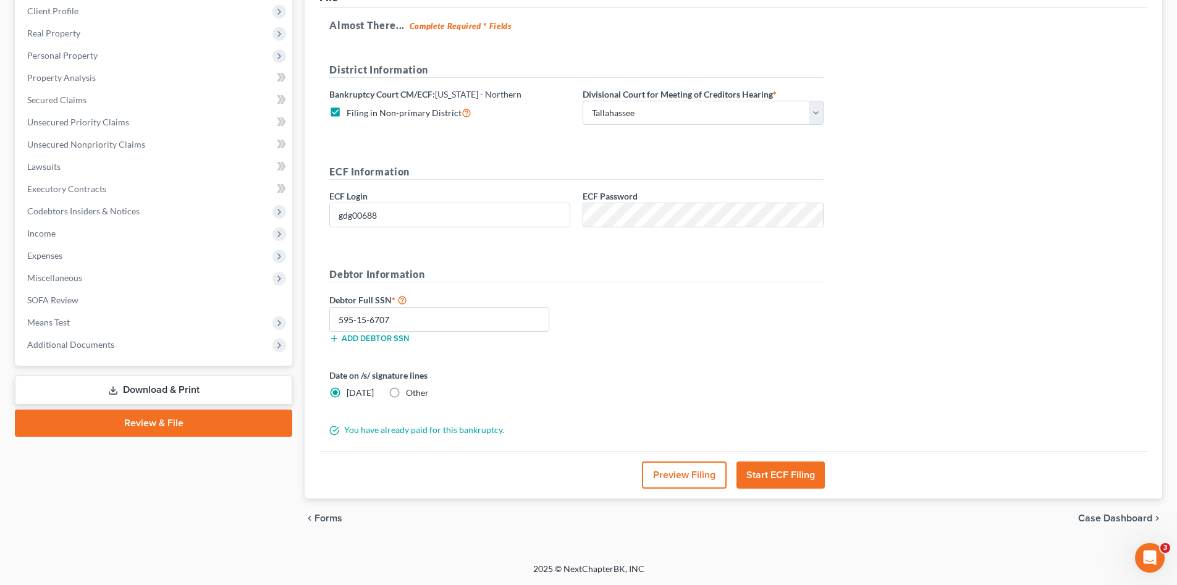
drag, startPoint x: 757, startPoint y: 471, endPoint x: 760, endPoint y: 402, distance: 69.3
click at [760, 402] on div "File Almost There... Complete Required * Fields District Information Bankruptcy…" at bounding box center [733, 237] width 857 height 524
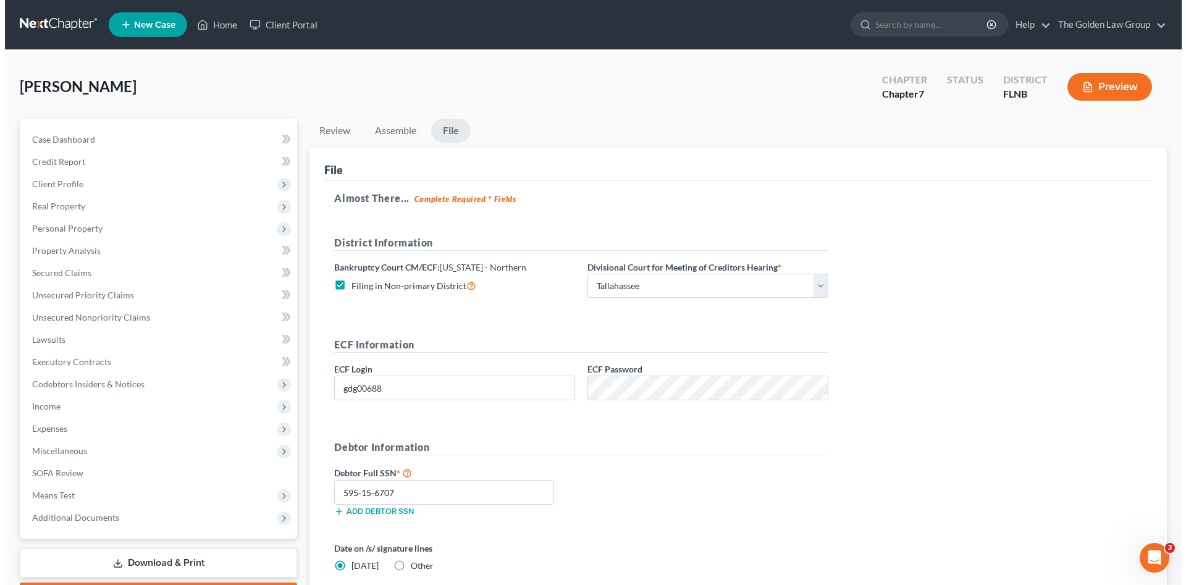
scroll to position [124, 0]
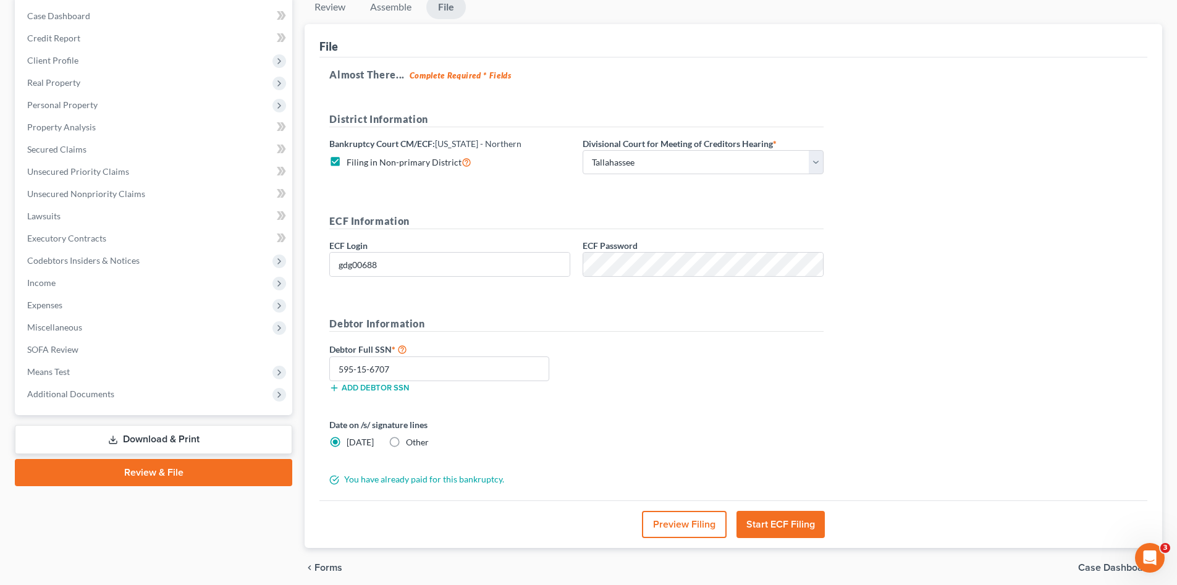
click at [788, 524] on button "Start ECF Filing" at bounding box center [780, 524] width 88 height 27
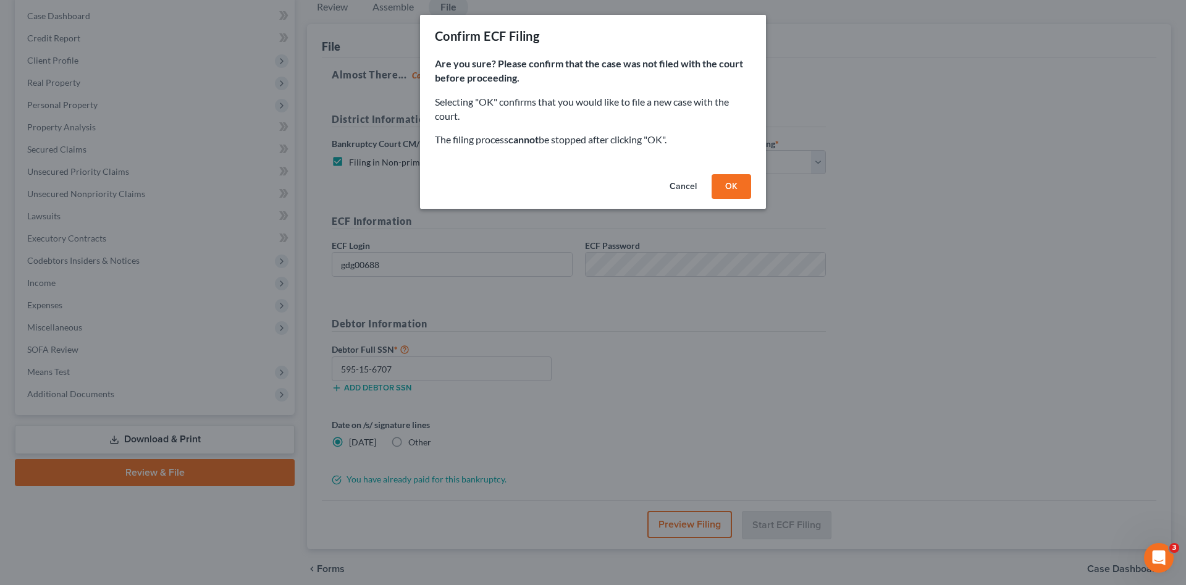
click at [735, 183] on button "OK" at bounding box center [732, 186] width 40 height 25
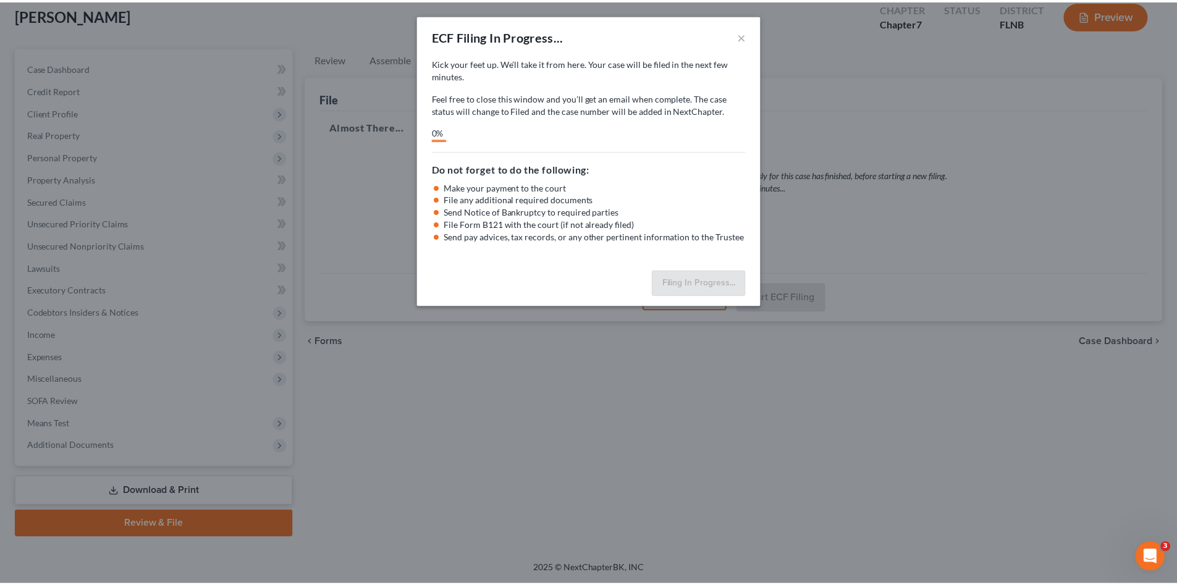
scroll to position [72, 0]
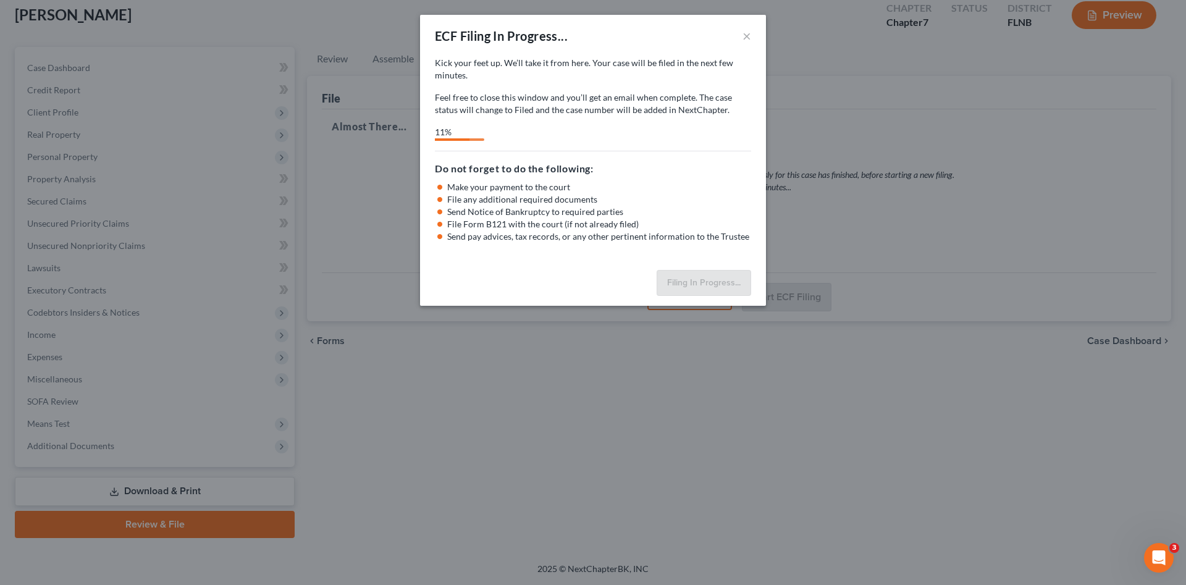
select select "3"
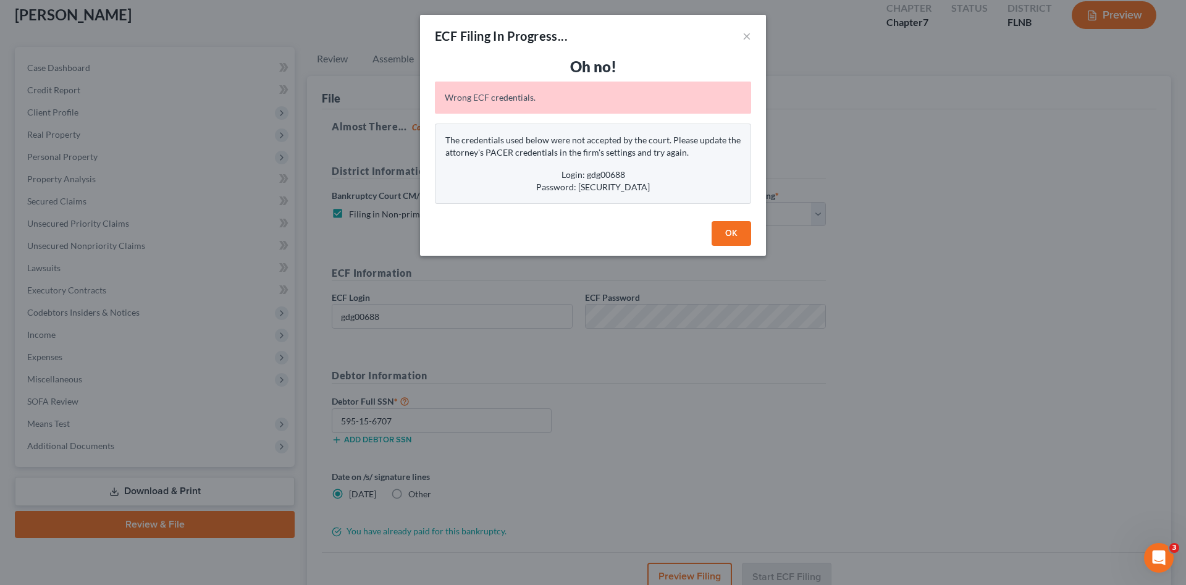
click at [651, 188] on div "Password: R3d$0x2004" at bounding box center [592, 187] width 295 height 12
click at [588, 190] on div "Password: R3d$0x2004" at bounding box center [592, 187] width 295 height 12
drag, startPoint x: 588, startPoint y: 190, endPoint x: 594, endPoint y: 187, distance: 6.9
copy div "R3d$0x2004"
click at [724, 230] on button "OK" at bounding box center [732, 233] width 40 height 25
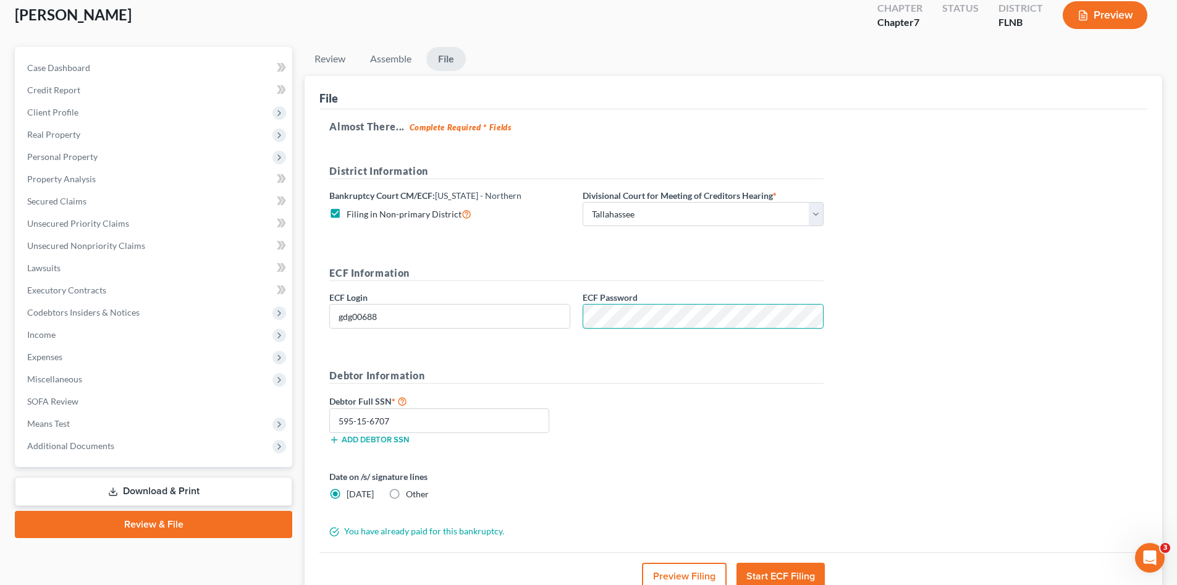
click at [576, 331] on div "ECF Information ECF Login gdg00688 ECF Password" at bounding box center [576, 302] width 507 height 73
click at [879, 343] on div "Almost There... Complete Required * Fields District Information Bankruptcy Cour…" at bounding box center [733, 330] width 828 height 443
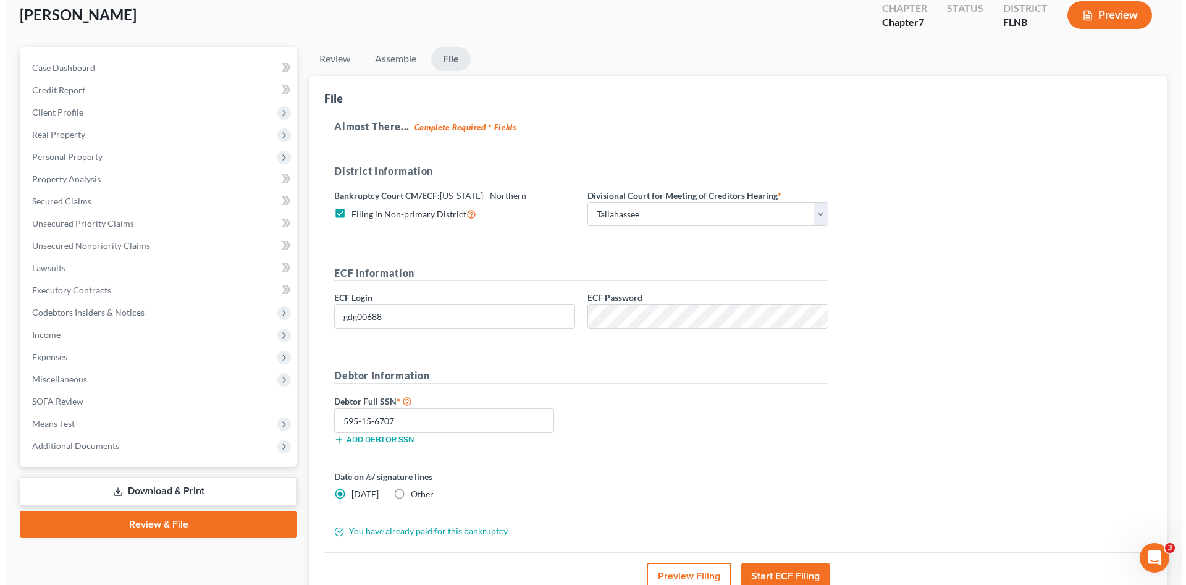
scroll to position [173, 0]
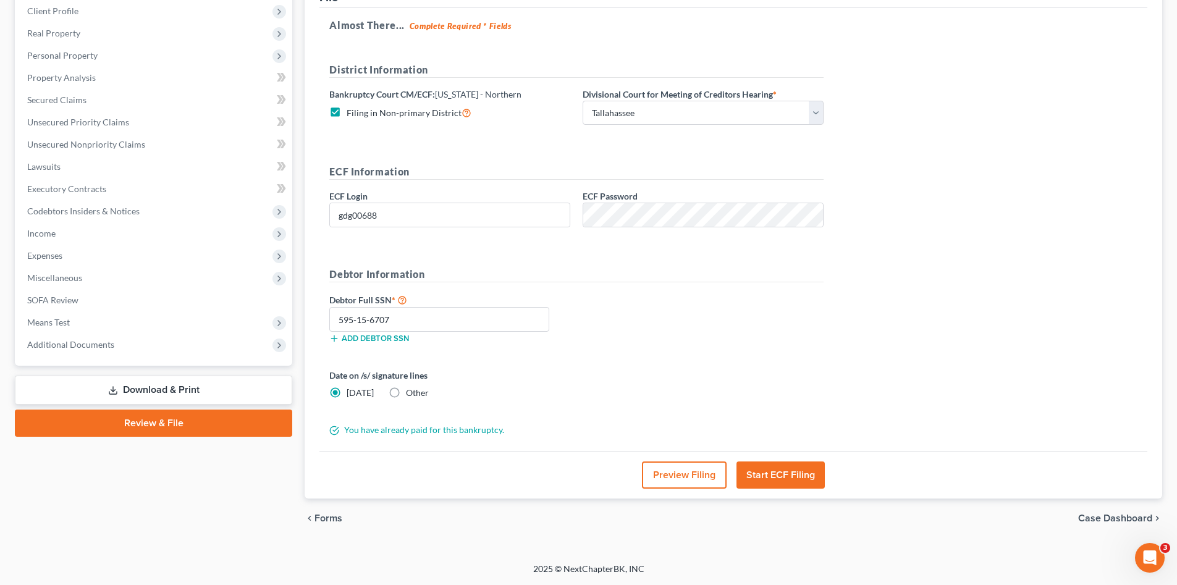
click at [781, 474] on button "Start ECF Filing" at bounding box center [780, 474] width 88 height 27
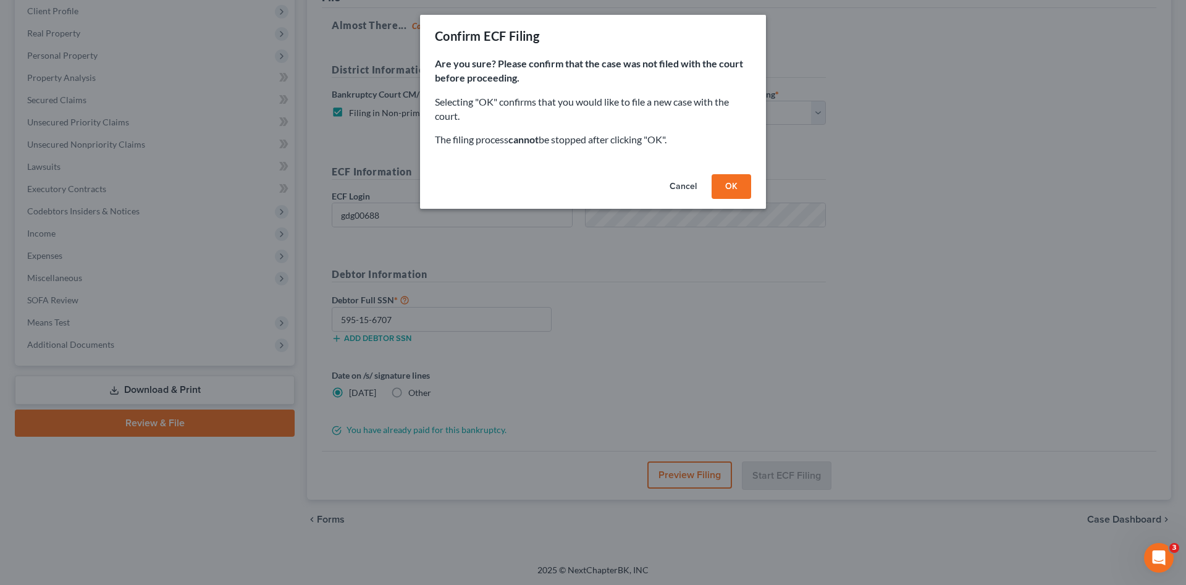
click at [731, 185] on button "OK" at bounding box center [732, 186] width 40 height 25
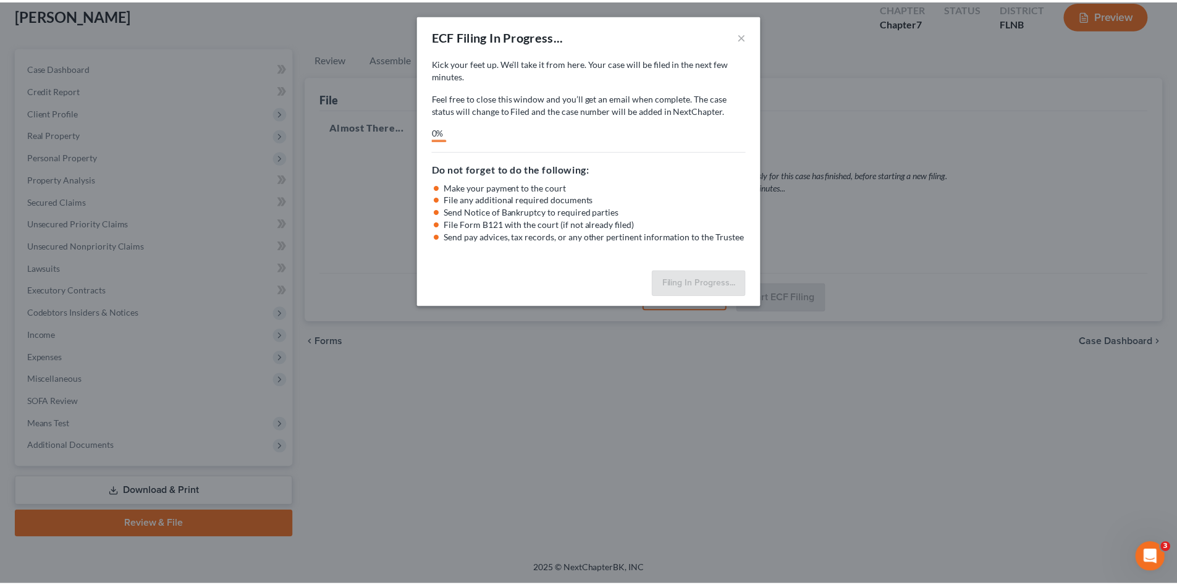
scroll to position [72, 0]
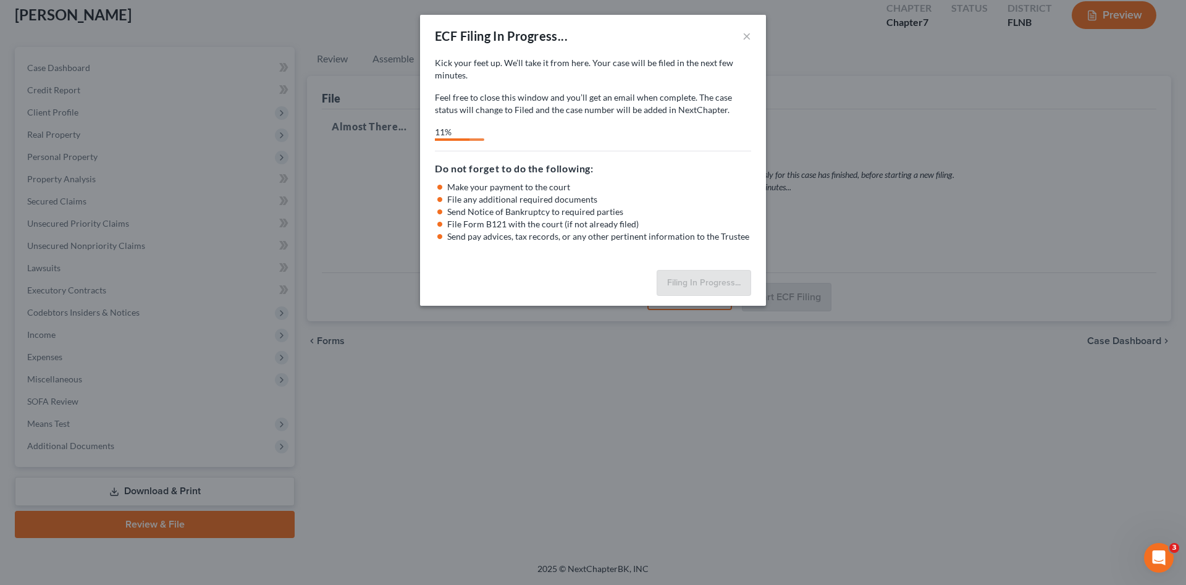
select select "3"
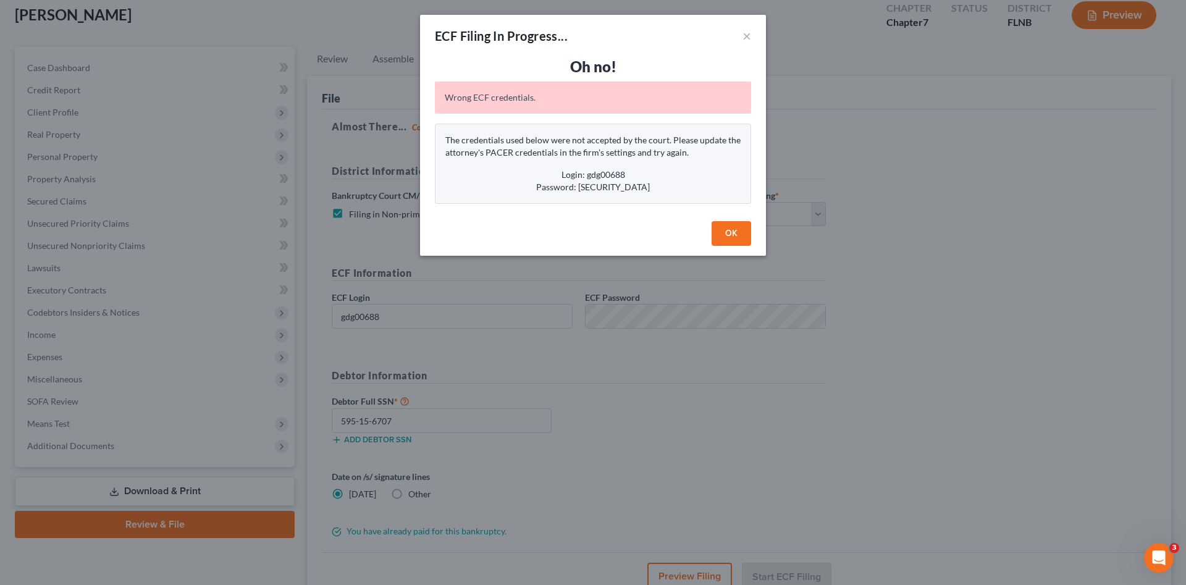
click at [723, 237] on button "OK" at bounding box center [732, 233] width 40 height 25
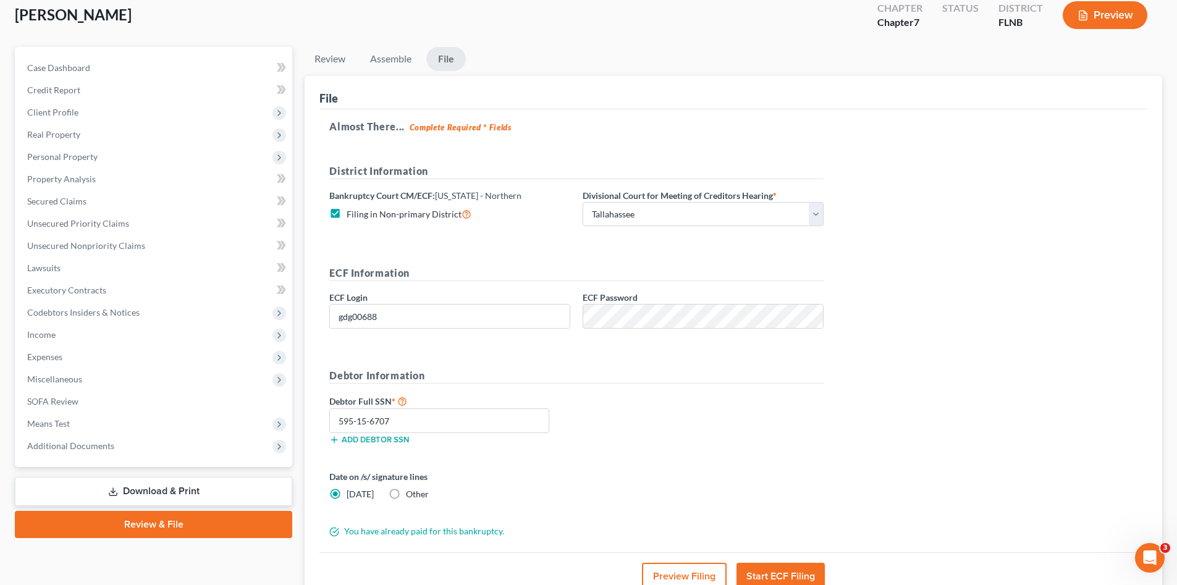
click at [936, 359] on div "Almost There... Complete Required * Fields District Information Bankruptcy Cour…" at bounding box center [733, 330] width 828 height 443
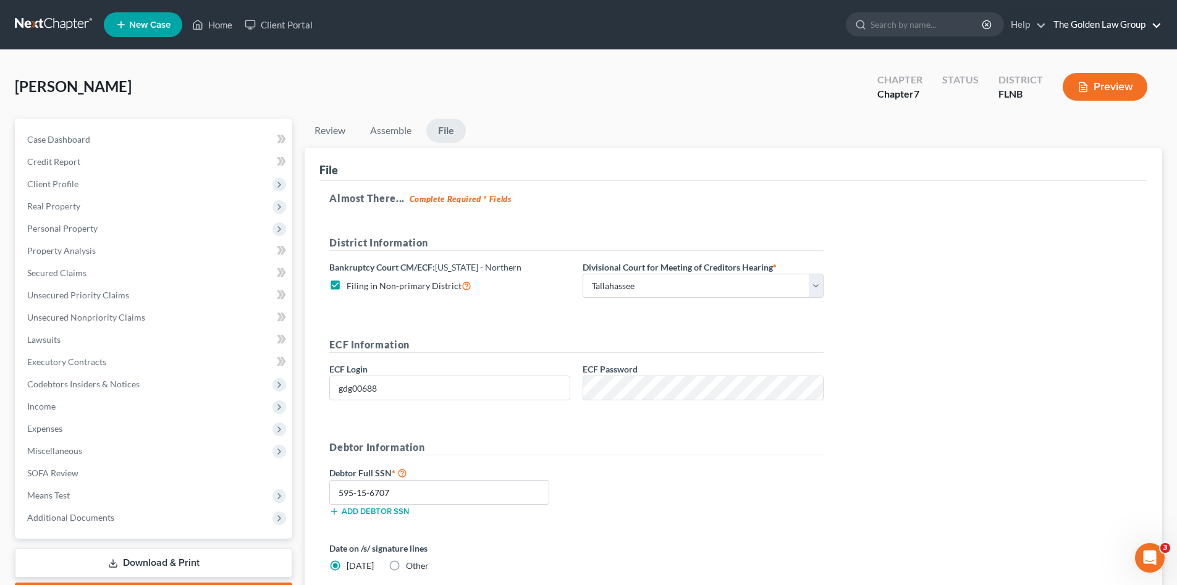
click at [1117, 22] on link "The Golden Law Group" at bounding box center [1104, 25] width 114 height 22
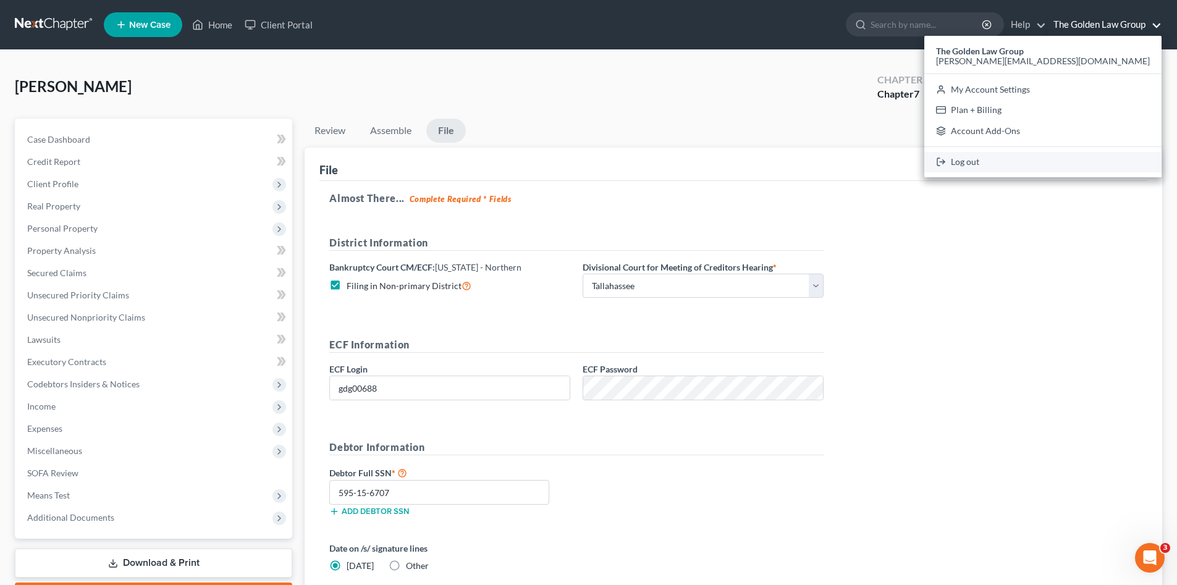
click at [1072, 161] on link "Log out" at bounding box center [1042, 162] width 237 height 21
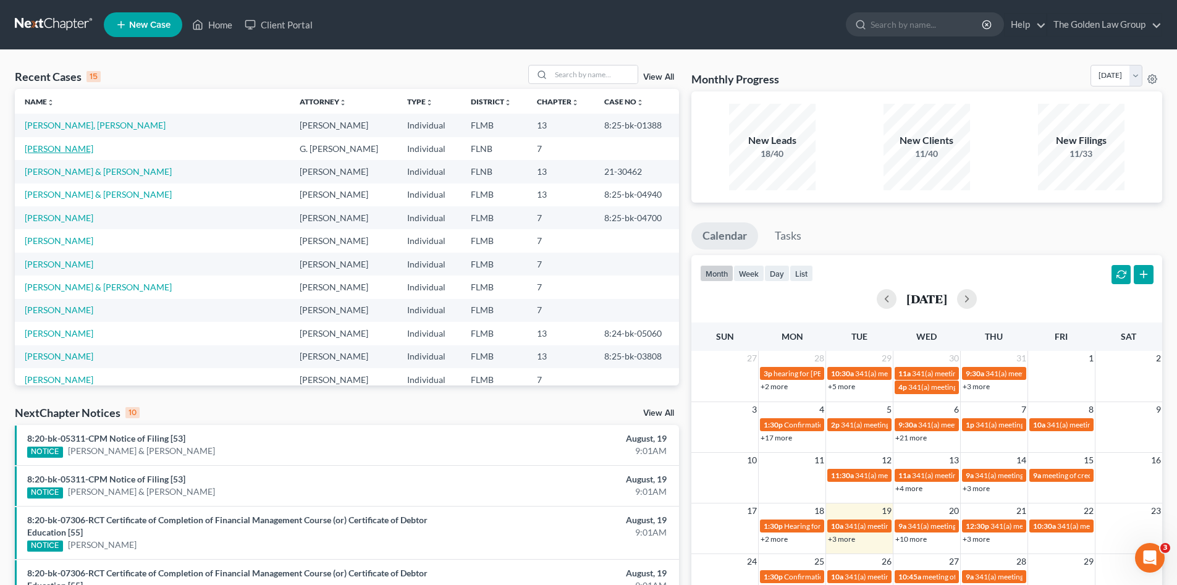
click at [67, 151] on link "Jones, Gwendolyn" at bounding box center [59, 148] width 69 height 11
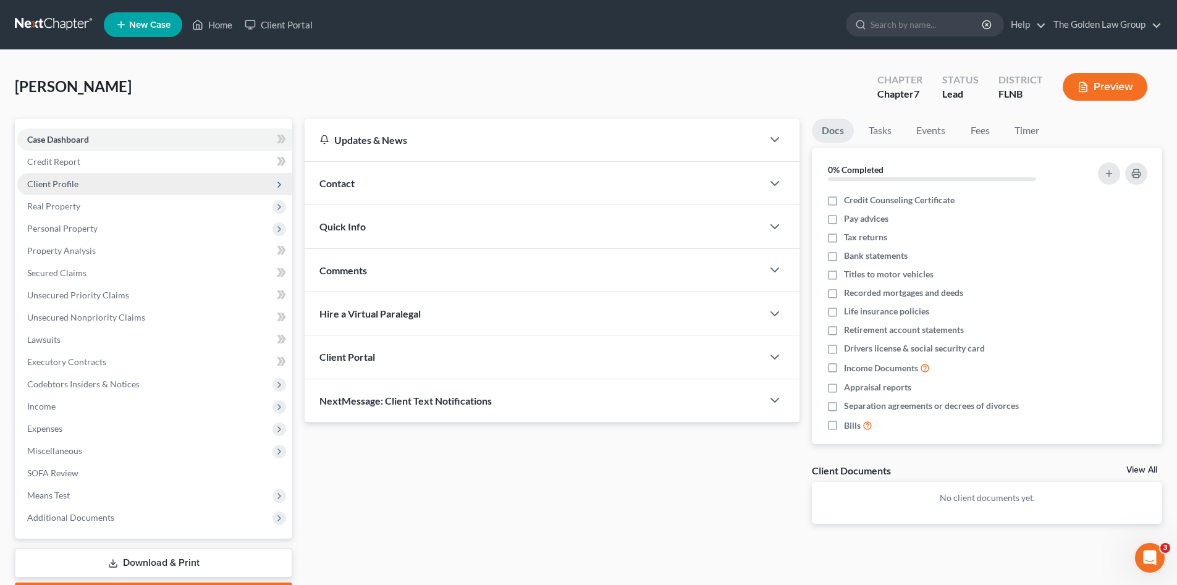
click at [62, 185] on span "Client Profile" at bounding box center [52, 184] width 51 height 11
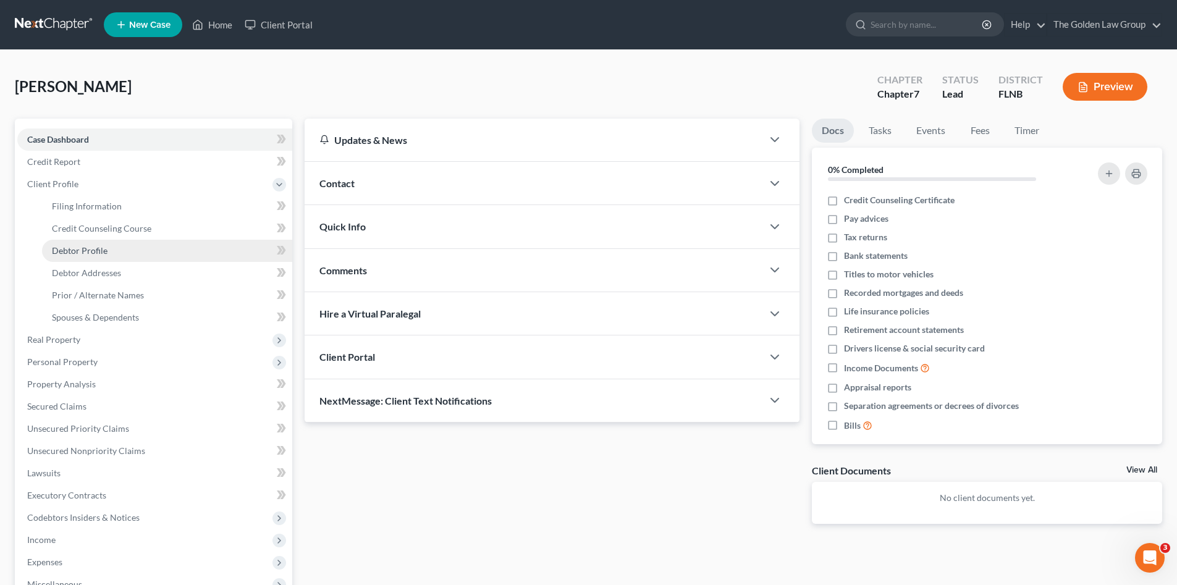
click at [95, 250] on span "Debtor Profile" at bounding box center [80, 250] width 56 height 11
select select "0"
select select "1"
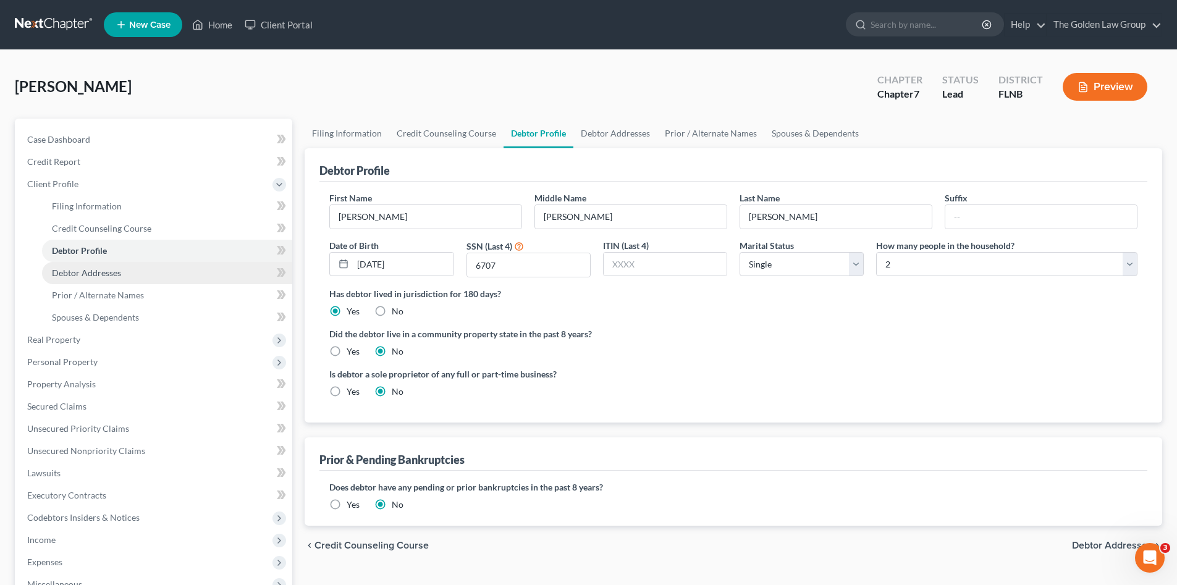
click at [109, 269] on span "Debtor Addresses" at bounding box center [86, 272] width 69 height 11
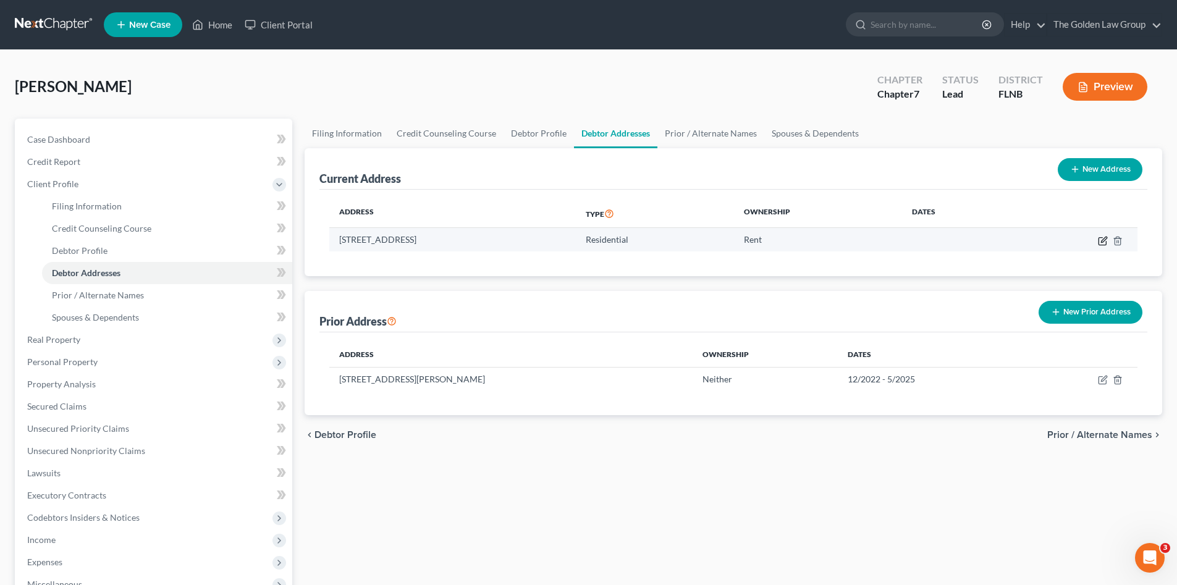
click at [1100, 239] on icon "button" at bounding box center [1103, 241] width 10 height 10
select select "9"
select select "35"
select select "0"
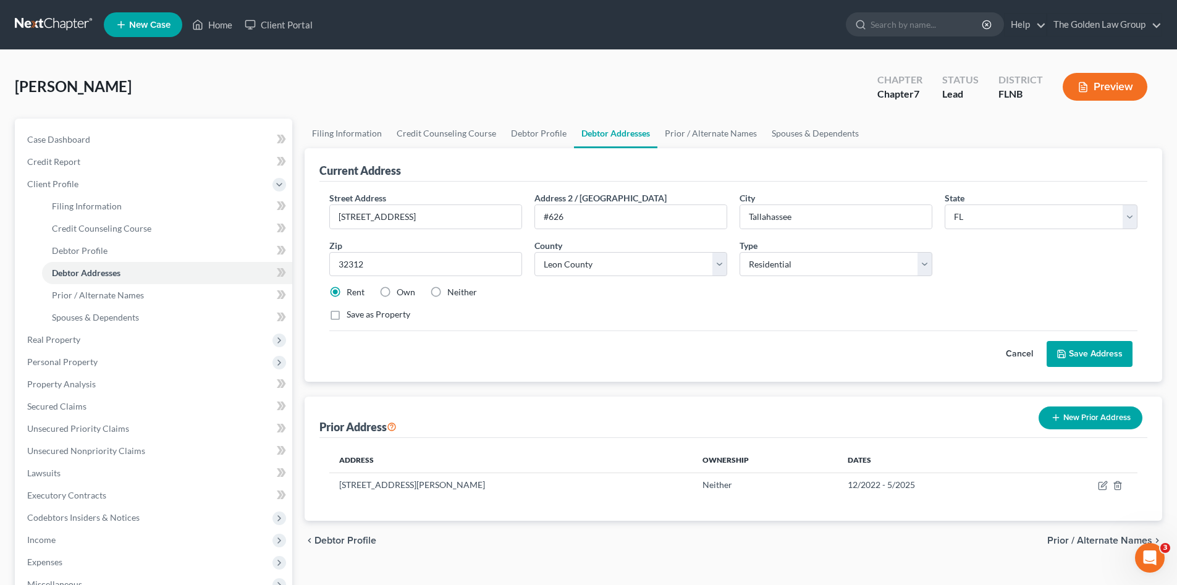
click at [1025, 353] on button "Cancel" at bounding box center [1019, 354] width 54 height 25
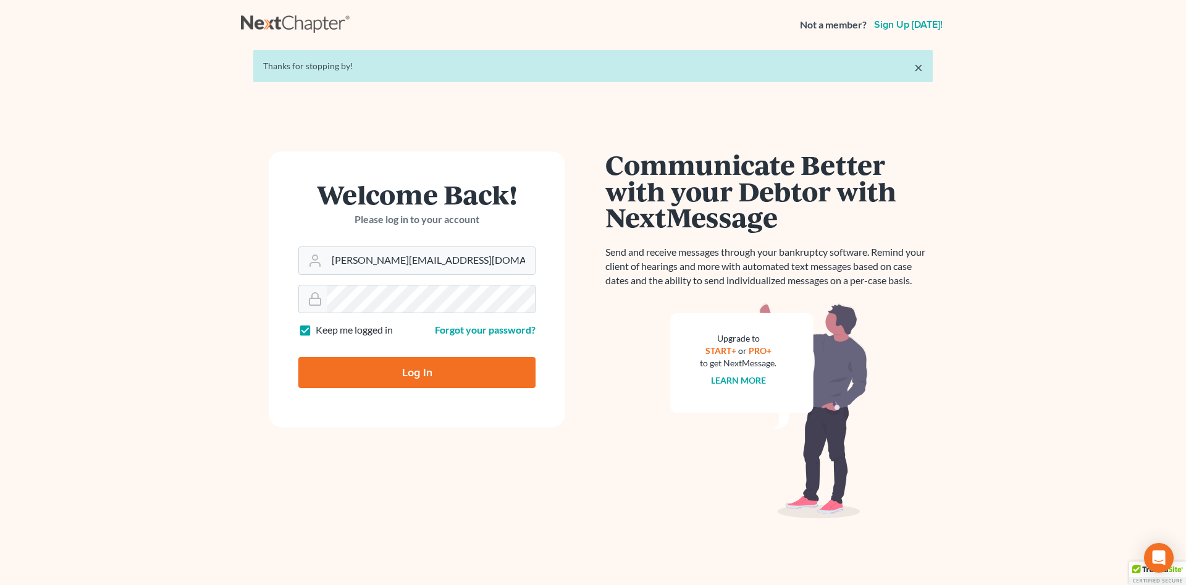
click at [361, 275] on form "Welcome Back! Please log in to your account Email Address [PERSON_NAME][EMAIL_A…" at bounding box center [417, 289] width 296 height 276
click at [366, 266] on input "[PERSON_NAME][EMAIL_ADDRESS][DOMAIN_NAME]" at bounding box center [431, 260] width 208 height 27
type input "[EMAIL_ADDRESS][DOMAIN_NAME]"
click at [363, 371] on input "Log In" at bounding box center [416, 372] width 237 height 31
type input "Thinking..."
